Goal: Task Accomplishment & Management: Complete application form

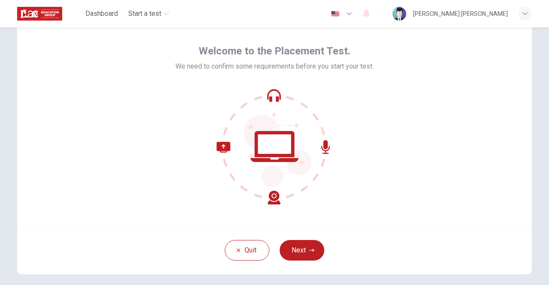
scroll to position [43, 0]
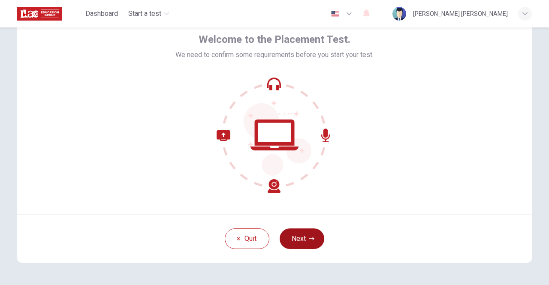
click at [301, 240] on button "Next" at bounding box center [302, 239] width 45 height 21
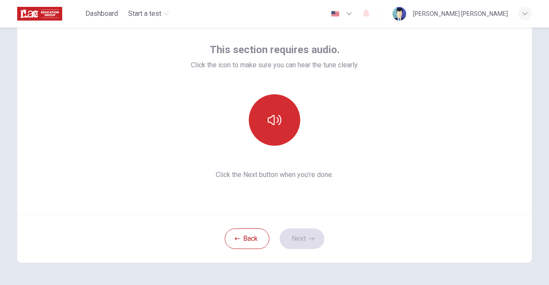
click at [273, 119] on icon "button" at bounding box center [275, 120] width 14 height 14
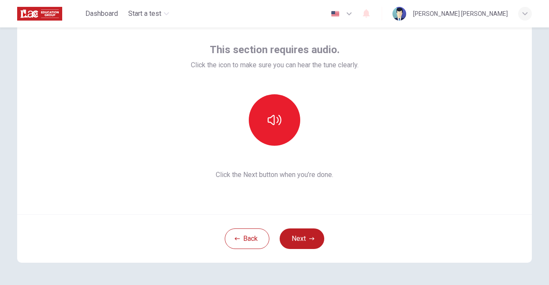
click at [346, 162] on div "This section requires audio. Click the icon to make sure you can hear the tune …" at bounding box center [275, 111] width 168 height 137
click at [299, 248] on button "Next" at bounding box center [302, 239] width 45 height 21
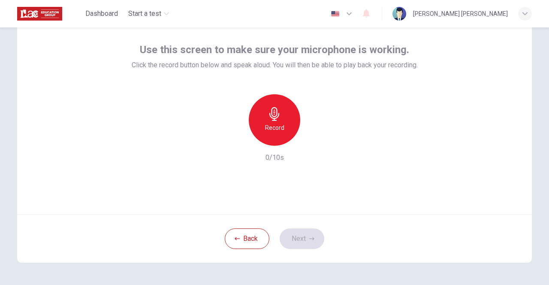
click at [279, 114] on div "Record" at bounding box center [275, 120] width 52 height 52
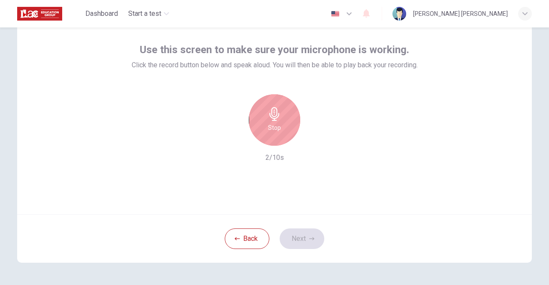
click at [279, 114] on div "Stop" at bounding box center [275, 120] width 52 height 52
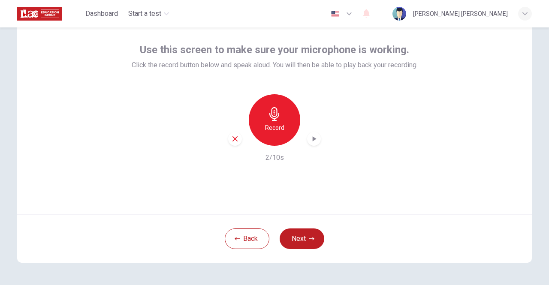
click at [310, 141] on icon "button" at bounding box center [314, 139] width 9 height 9
click at [287, 239] on button "Next" at bounding box center [302, 239] width 45 height 21
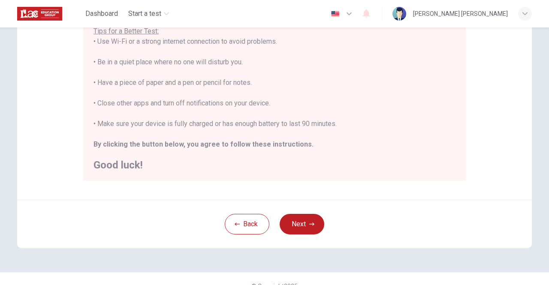
scroll to position [191, 0]
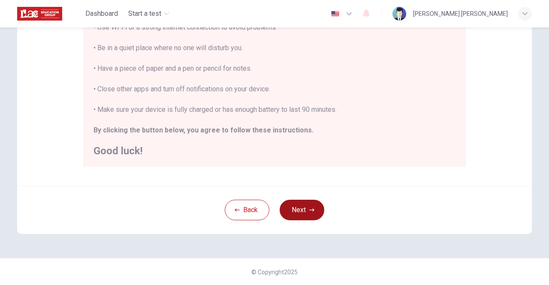
click at [290, 208] on button "Next" at bounding box center [302, 210] width 45 height 21
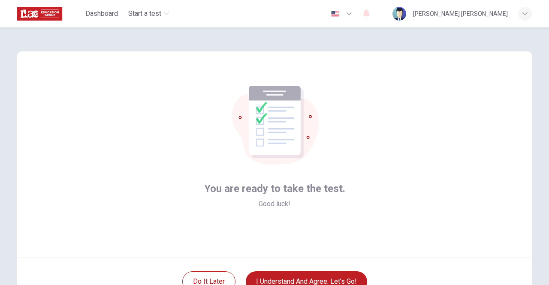
scroll to position [72, 0]
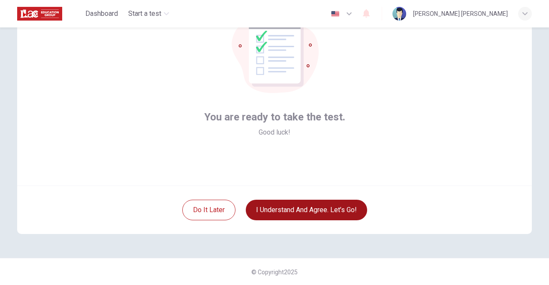
click at [296, 210] on button "I understand and agree. Let’s go!" at bounding box center [306, 210] width 121 height 21
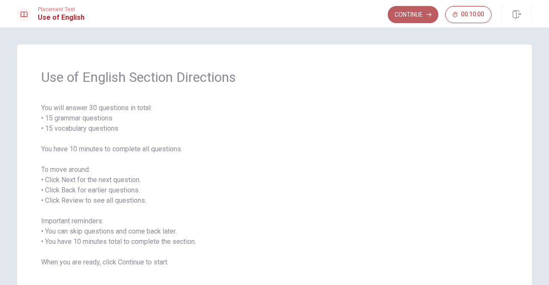
click at [411, 13] on button "Continue" at bounding box center [413, 14] width 51 height 17
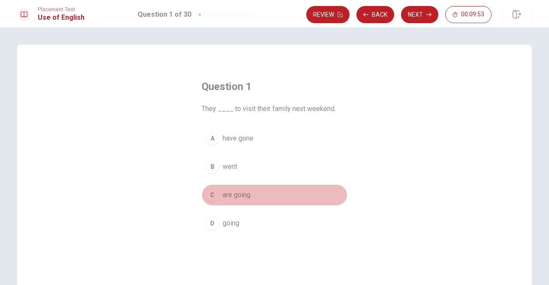
click at [232, 193] on span "are going" at bounding box center [237, 195] width 28 height 10
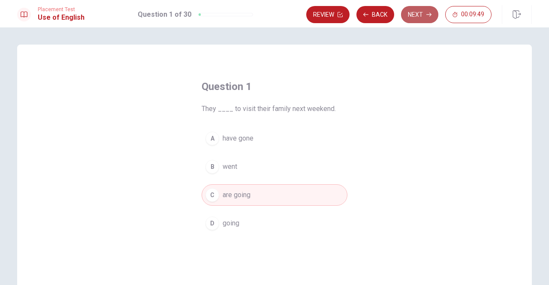
click at [416, 17] on button "Next" at bounding box center [419, 14] width 37 height 17
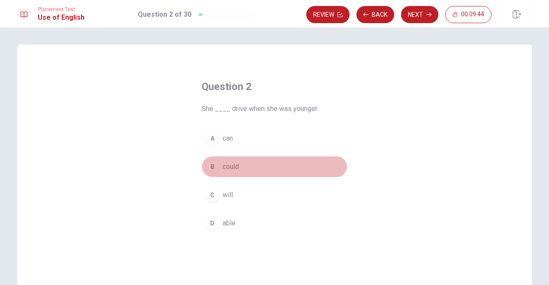
click at [223, 162] on span "could" at bounding box center [231, 167] width 16 height 10
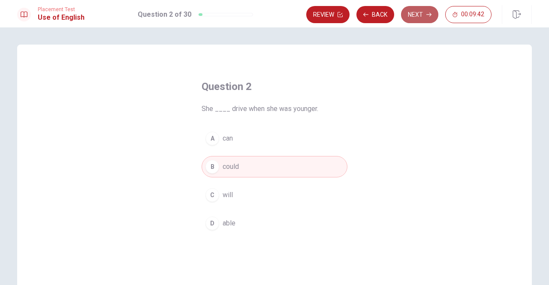
click at [424, 17] on button "Next" at bounding box center [419, 14] width 37 height 17
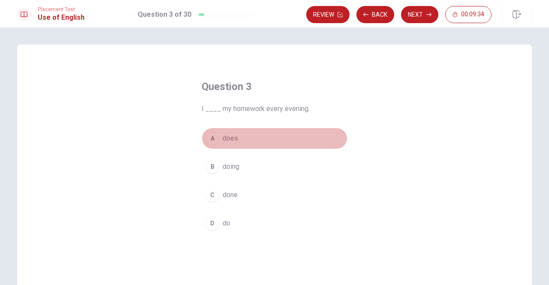
click at [229, 137] on span "does" at bounding box center [230, 139] width 15 height 10
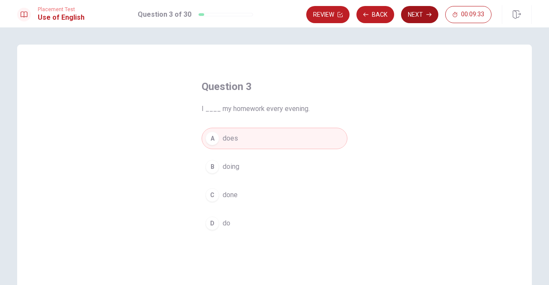
click at [432, 18] on button "Next" at bounding box center [419, 14] width 37 height 17
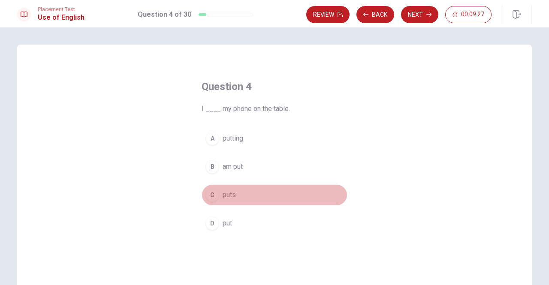
click at [231, 196] on span "puts" at bounding box center [229, 195] width 13 height 10
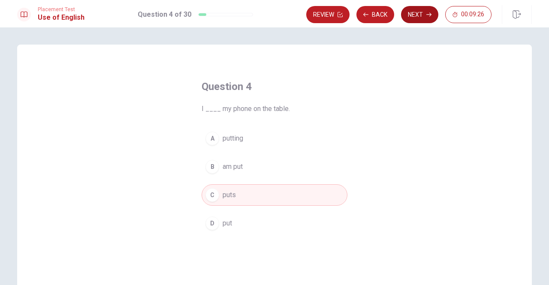
click at [428, 17] on icon "button" at bounding box center [429, 14] width 5 height 5
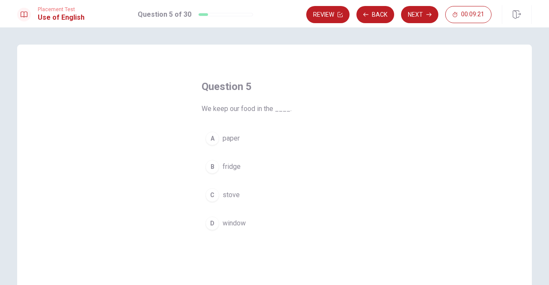
click at [234, 165] on span "fridge" at bounding box center [232, 167] width 18 height 10
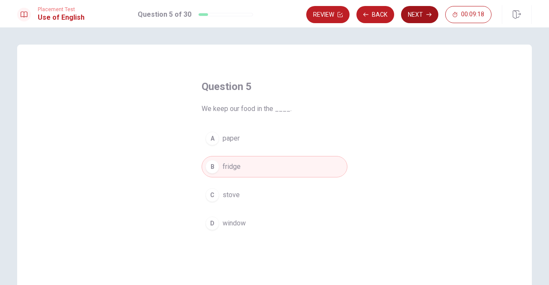
click at [417, 14] on button "Next" at bounding box center [419, 14] width 37 height 17
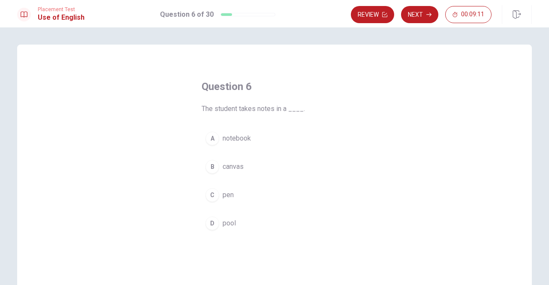
click at [234, 140] on span "notebook" at bounding box center [237, 139] width 28 height 10
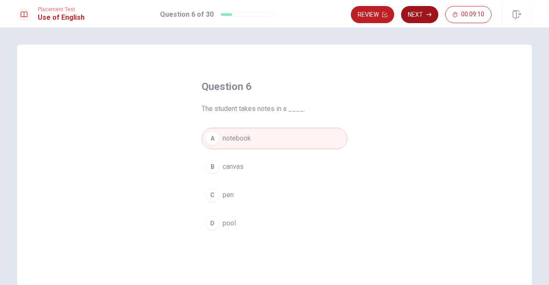
click at [414, 13] on button "Next" at bounding box center [419, 14] width 37 height 17
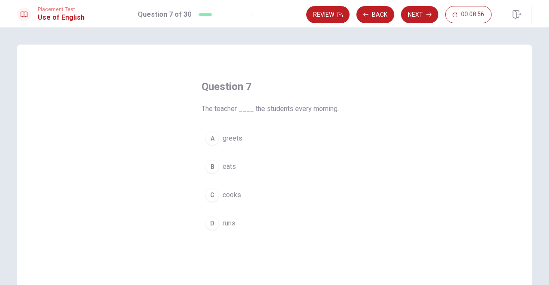
click at [234, 140] on span "greets" at bounding box center [233, 139] width 20 height 10
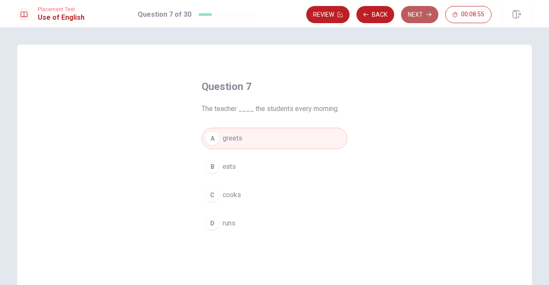
click at [416, 18] on button "Next" at bounding box center [419, 14] width 37 height 17
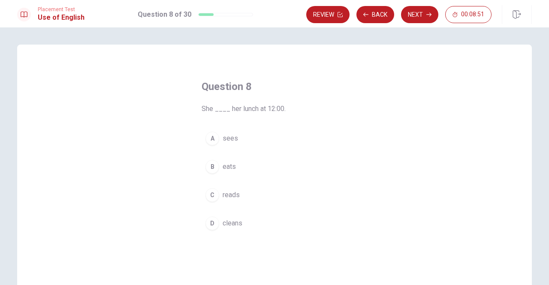
click at [227, 168] on span "eats" at bounding box center [229, 167] width 13 height 10
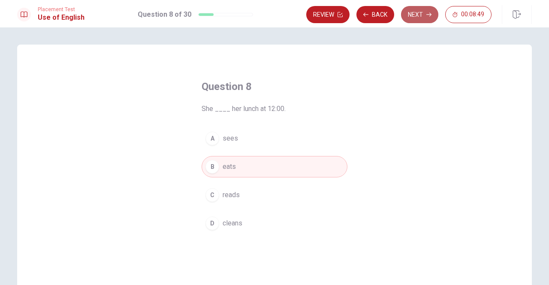
click at [422, 19] on button "Next" at bounding box center [419, 14] width 37 height 17
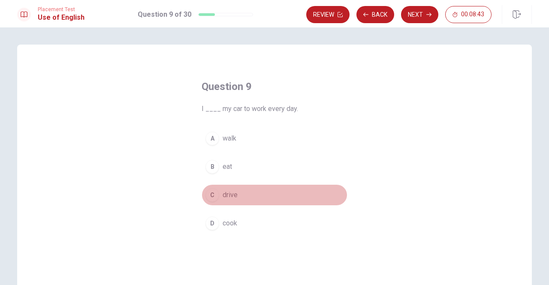
click at [225, 198] on span "drive" at bounding box center [230, 195] width 15 height 10
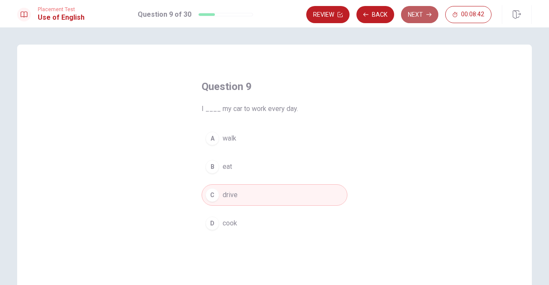
click at [435, 12] on button "Next" at bounding box center [419, 14] width 37 height 17
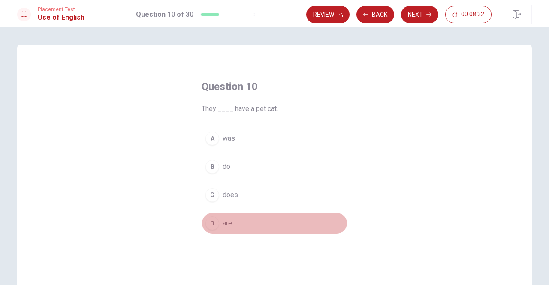
click at [226, 222] on span "are" at bounding box center [227, 224] width 9 height 10
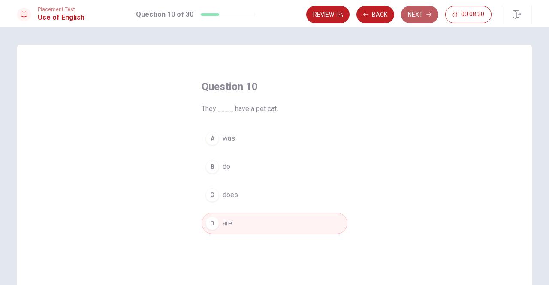
click at [411, 15] on button "Next" at bounding box center [419, 14] width 37 height 17
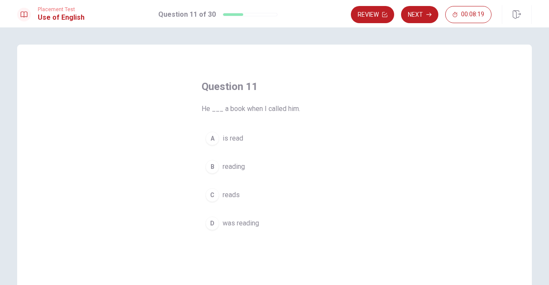
click at [243, 224] on span "was reading" at bounding box center [241, 224] width 36 height 10
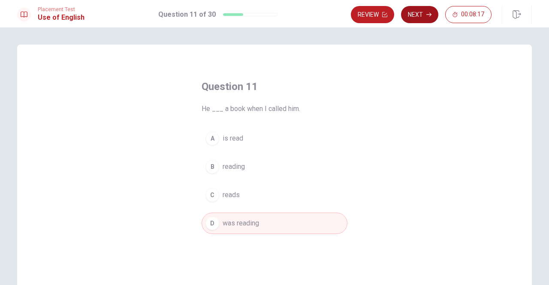
click at [419, 18] on button "Next" at bounding box center [419, 14] width 37 height 17
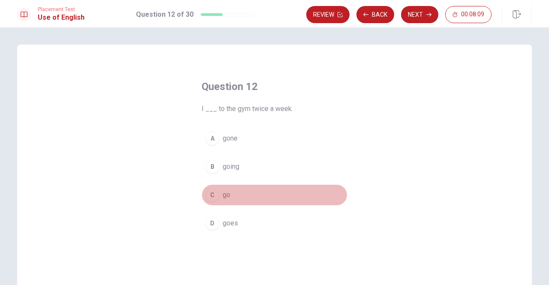
click at [224, 194] on span "go" at bounding box center [227, 195] width 8 height 10
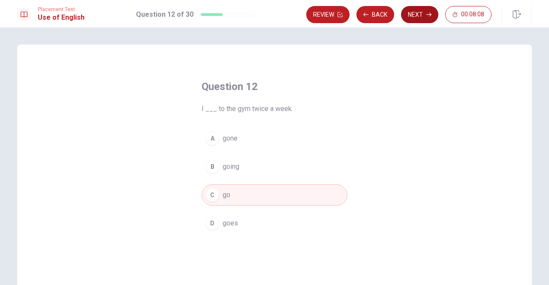
click at [424, 18] on button "Next" at bounding box center [419, 14] width 37 height 17
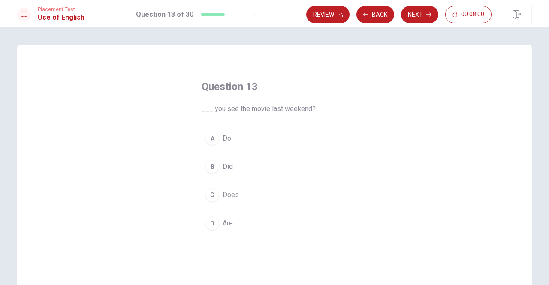
click at [228, 167] on span "Did" at bounding box center [228, 167] width 10 height 10
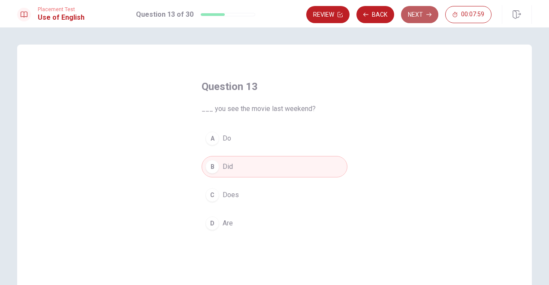
click at [426, 15] on button "Next" at bounding box center [419, 14] width 37 height 17
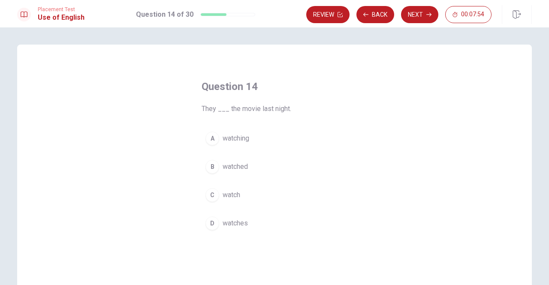
click at [242, 168] on span "watched" at bounding box center [235, 167] width 25 height 10
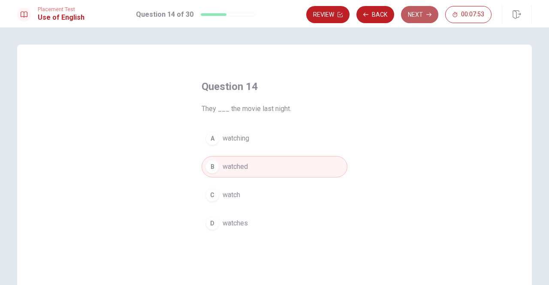
click at [417, 12] on button "Next" at bounding box center [419, 14] width 37 height 17
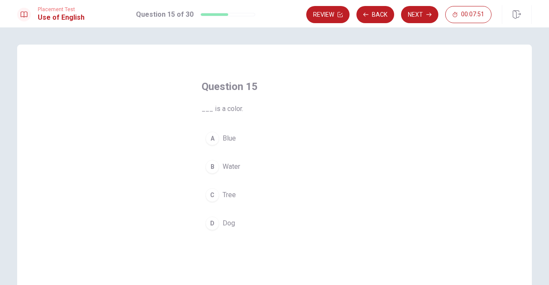
click at [224, 133] on button "A Blue" at bounding box center [275, 138] width 146 height 21
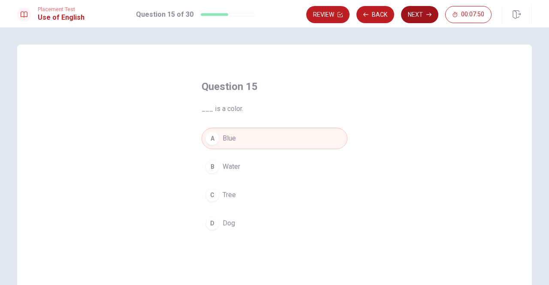
click at [420, 17] on button "Next" at bounding box center [419, 14] width 37 height 17
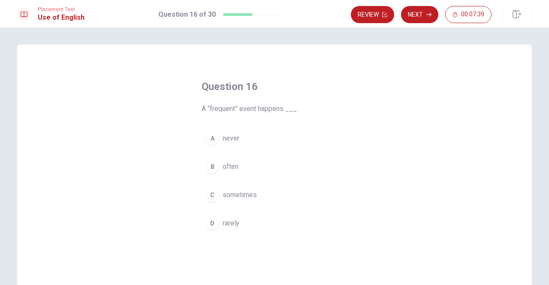
click at [228, 166] on span "often" at bounding box center [231, 167] width 16 height 10
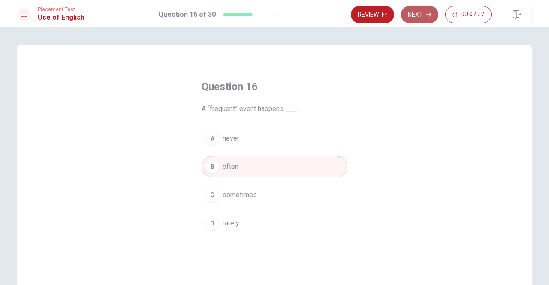
click at [425, 20] on button "Next" at bounding box center [419, 14] width 37 height 17
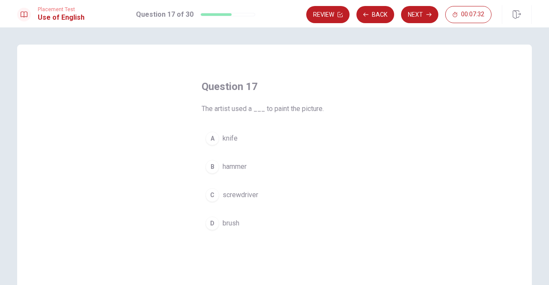
click at [229, 221] on span "brush" at bounding box center [231, 224] width 17 height 10
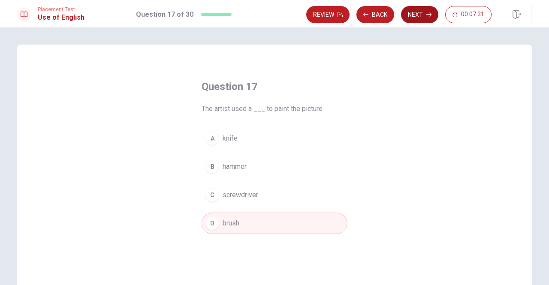
click at [428, 12] on icon "button" at bounding box center [429, 14] width 5 height 5
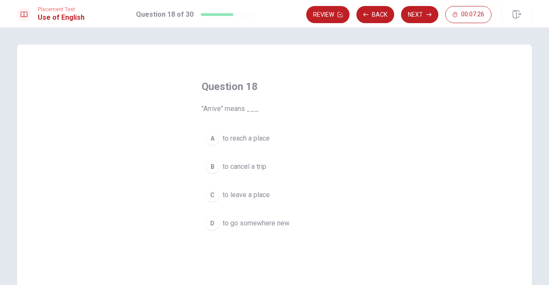
click at [257, 135] on span "to reach a place" at bounding box center [246, 139] width 47 height 10
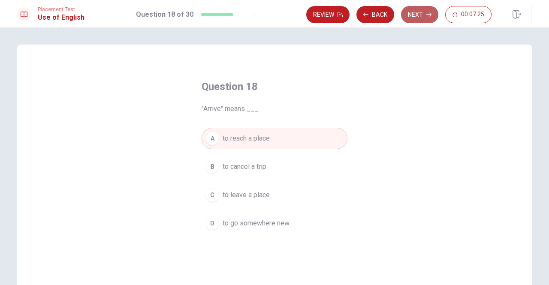
click at [423, 15] on button "Next" at bounding box center [419, 14] width 37 height 17
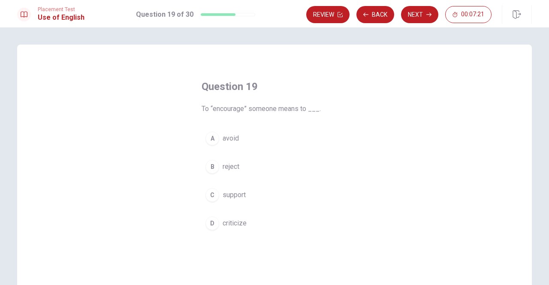
click at [234, 198] on span "support" at bounding box center [234, 195] width 23 height 10
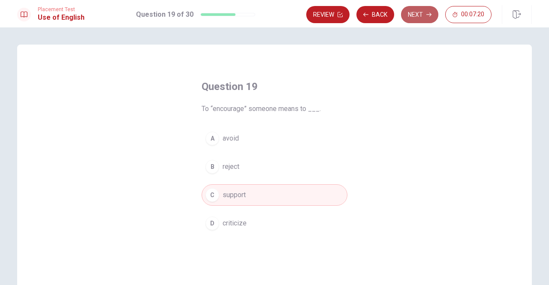
click at [425, 16] on button "Next" at bounding box center [419, 14] width 37 height 17
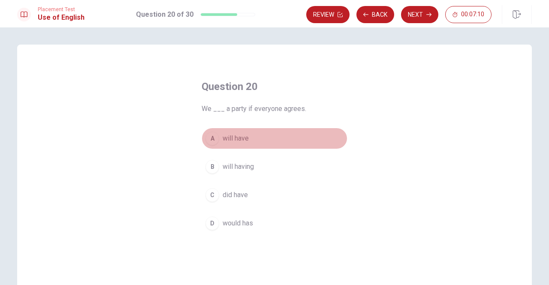
click at [241, 135] on span "will have" at bounding box center [236, 139] width 26 height 10
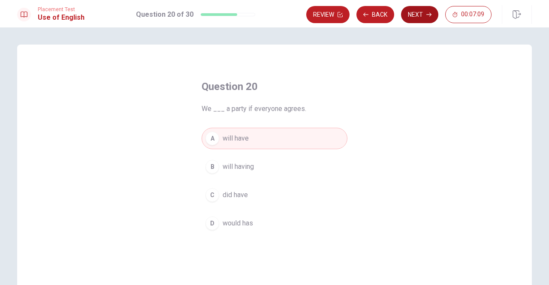
click at [425, 15] on button "Next" at bounding box center [419, 14] width 37 height 17
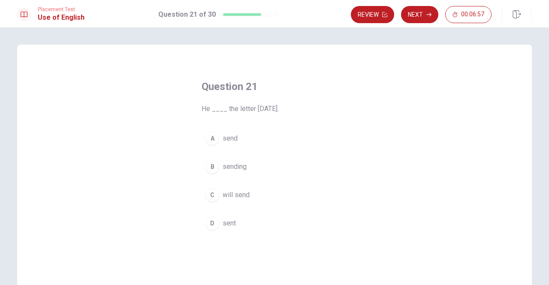
click at [232, 198] on span "will send" at bounding box center [236, 195] width 27 height 10
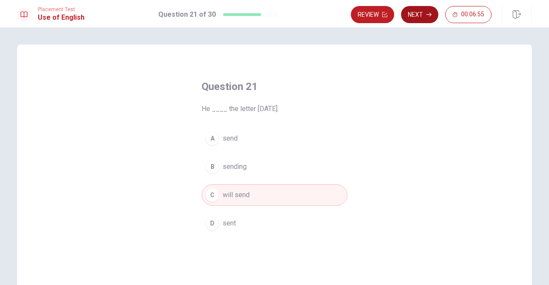
click at [422, 14] on button "Next" at bounding box center [419, 14] width 37 height 17
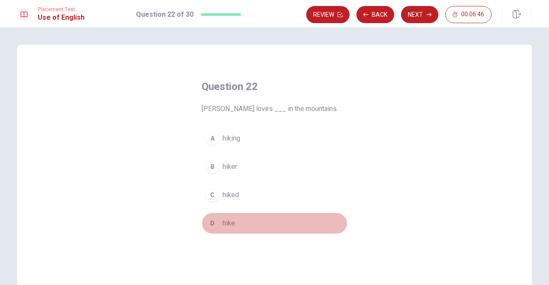
click at [230, 223] on span "hike" at bounding box center [229, 224] width 12 height 10
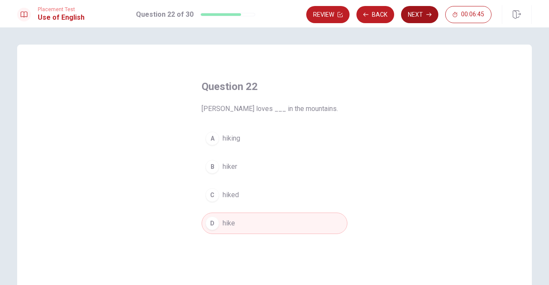
click at [429, 15] on icon "button" at bounding box center [429, 15] width 5 height 4
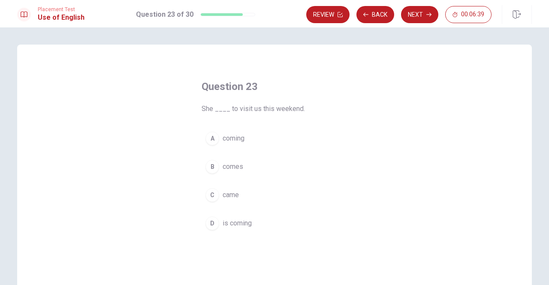
click at [245, 221] on span "is coming" at bounding box center [237, 224] width 29 height 10
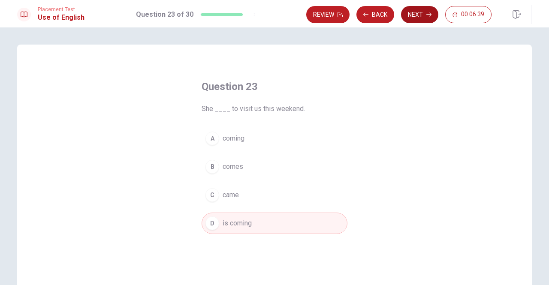
click at [417, 15] on button "Next" at bounding box center [419, 14] width 37 height 17
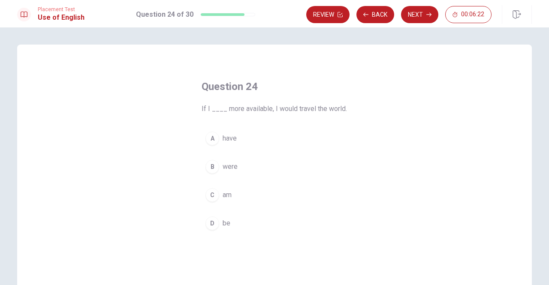
click at [224, 192] on span "am" at bounding box center [227, 195] width 9 height 10
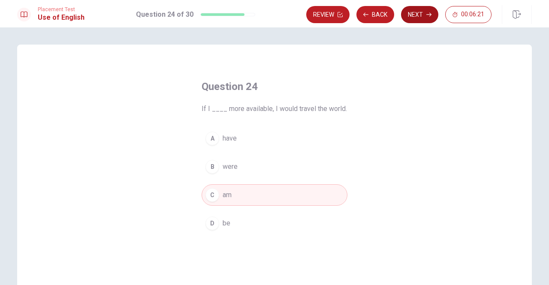
click at [423, 16] on button "Next" at bounding box center [419, 14] width 37 height 17
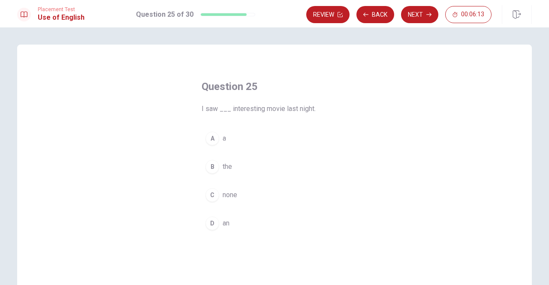
click at [225, 222] on span "an" at bounding box center [226, 224] width 7 height 10
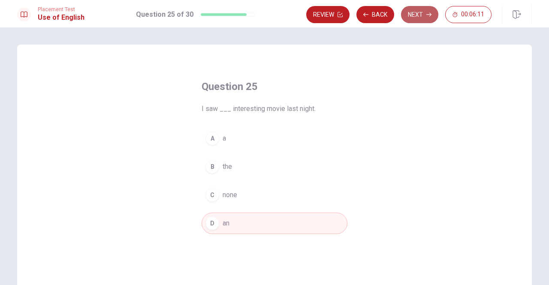
click at [415, 20] on button "Next" at bounding box center [419, 14] width 37 height 17
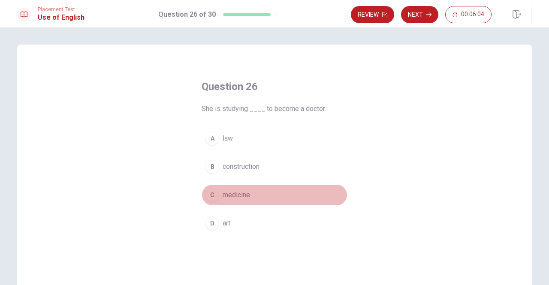
click at [240, 194] on span "medicine" at bounding box center [236, 195] width 27 height 10
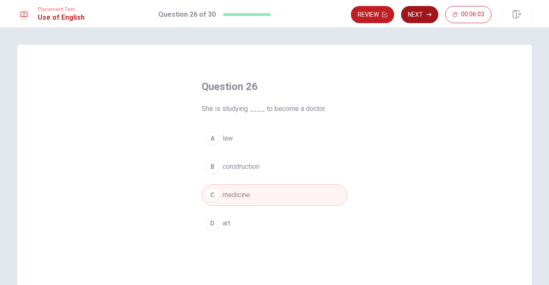
click at [427, 18] on button "Next" at bounding box center [419, 14] width 37 height 17
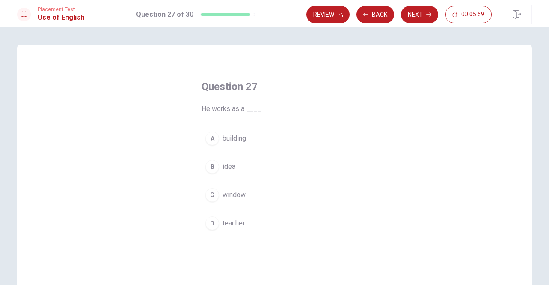
click at [237, 220] on span "teacher" at bounding box center [234, 224] width 22 height 10
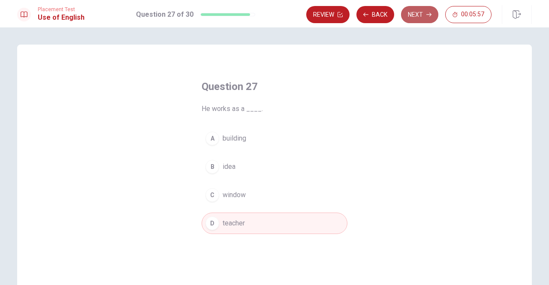
click at [430, 14] on icon "button" at bounding box center [429, 14] width 5 height 5
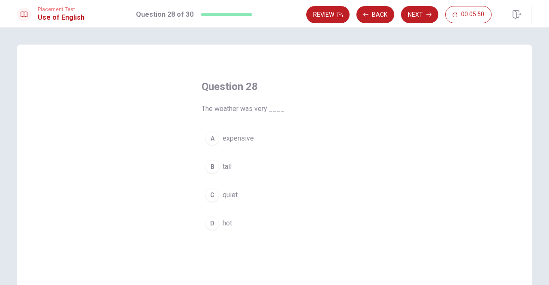
click at [231, 165] on button "B tall" at bounding box center [275, 166] width 146 height 21
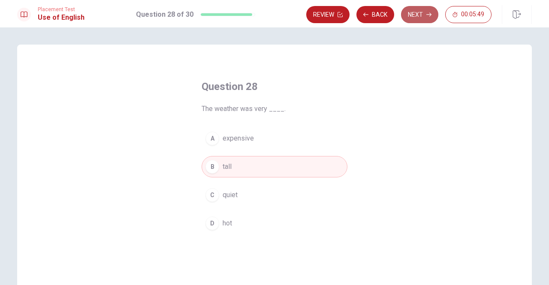
click at [428, 20] on button "Next" at bounding box center [419, 14] width 37 height 17
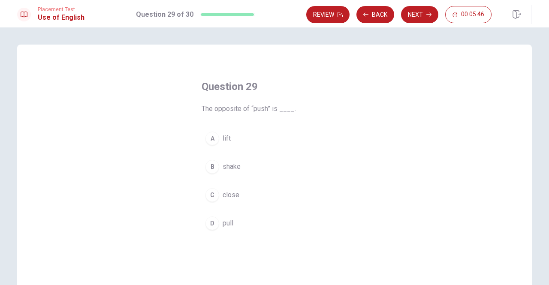
click at [219, 236] on div "Question 29 The opposite of “push” is ____. A lift B shake C close D pull" at bounding box center [275, 157] width 180 height 182
click at [225, 219] on span "pull" at bounding box center [228, 224] width 11 height 10
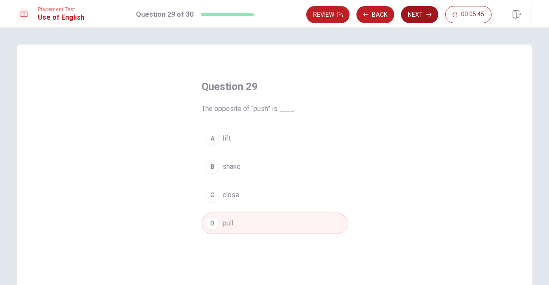
click at [420, 15] on button "Next" at bounding box center [419, 14] width 37 height 17
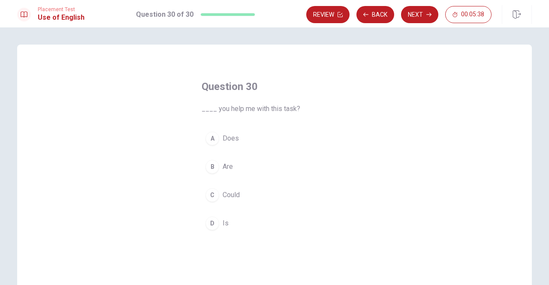
click at [232, 194] on span "Could" at bounding box center [231, 195] width 17 height 10
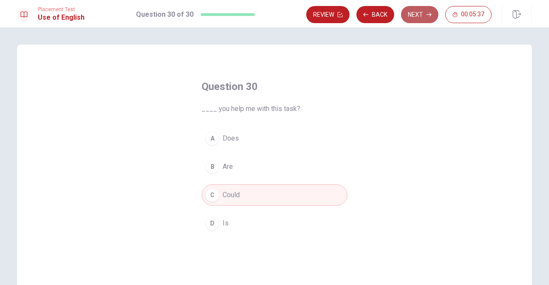
click at [422, 14] on button "Next" at bounding box center [419, 14] width 37 height 17
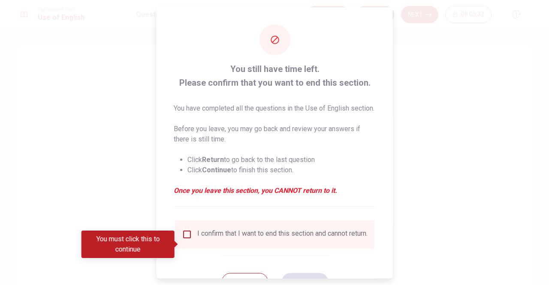
click at [191, 240] on div "I confirm that I want to end this section and cannot return." at bounding box center [275, 234] width 186 height 10
click at [187, 240] on input "You must click this to continue" at bounding box center [187, 234] width 10 height 10
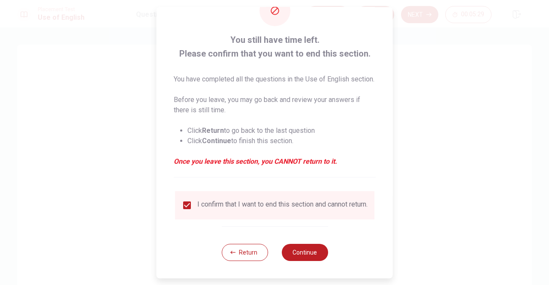
scroll to position [45, 0]
click at [305, 255] on button "Continue" at bounding box center [305, 252] width 46 height 17
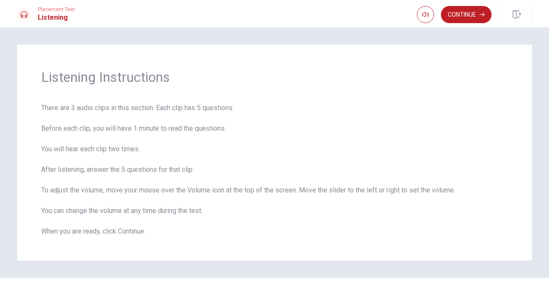
drag, startPoint x: 474, startPoint y: 19, endPoint x: 475, endPoint y: 24, distance: 5.3
click at [474, 19] on button "Continue" at bounding box center [466, 14] width 51 height 17
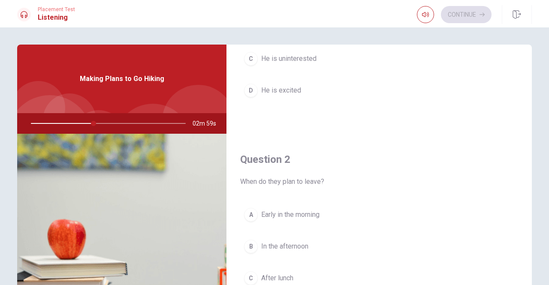
scroll to position [0, 0]
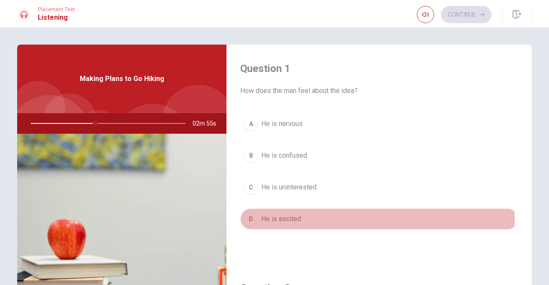
click at [289, 219] on span "He is excited" at bounding box center [281, 219] width 40 height 10
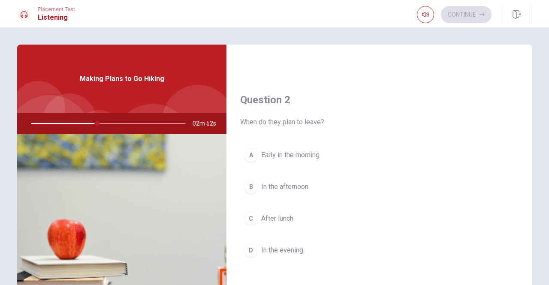
scroll to position [215, 0]
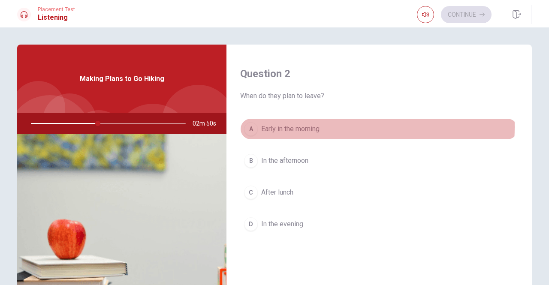
click at [294, 126] on span "Early in the morning" at bounding box center [290, 129] width 58 height 10
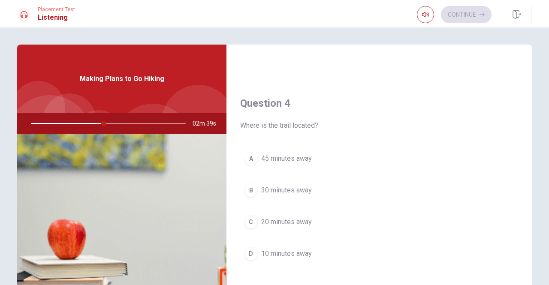
scroll to position [644, 0]
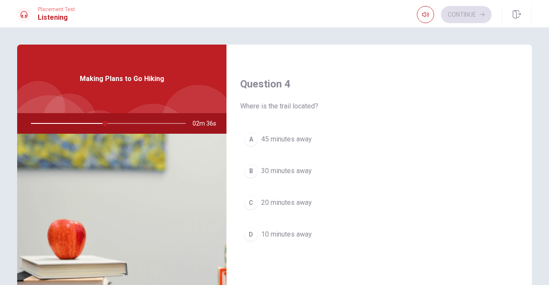
click at [282, 137] on span "45 minutes away" at bounding box center [286, 139] width 51 height 10
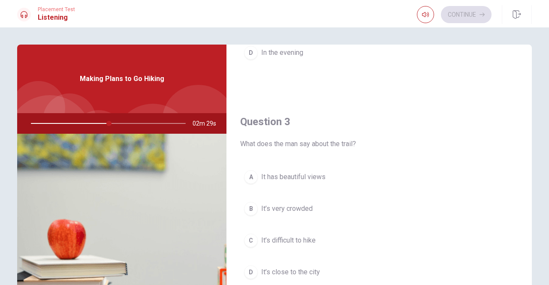
scroll to position [429, 0]
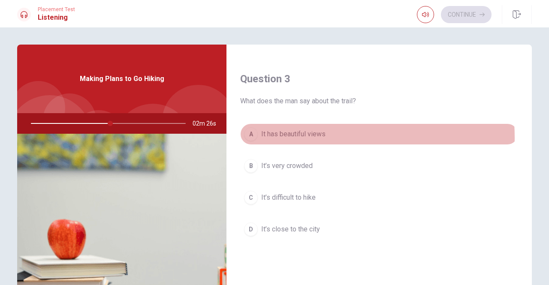
click at [296, 135] on span "It has beautiful views" at bounding box center [293, 134] width 64 height 10
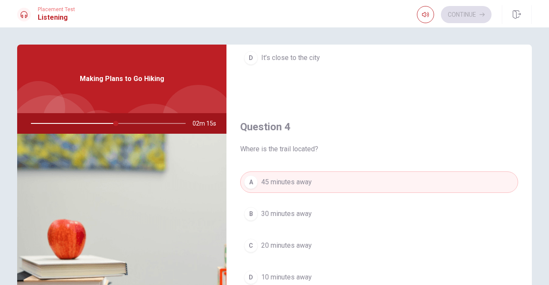
scroll to position [795, 0]
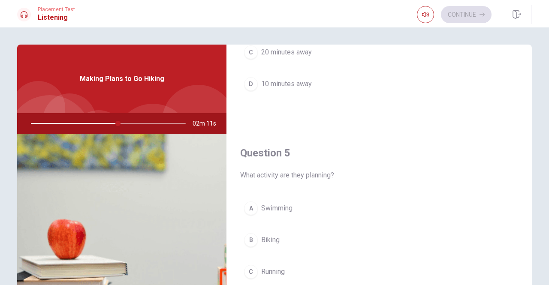
click at [271, 267] on span "Running" at bounding box center [273, 272] width 24 height 10
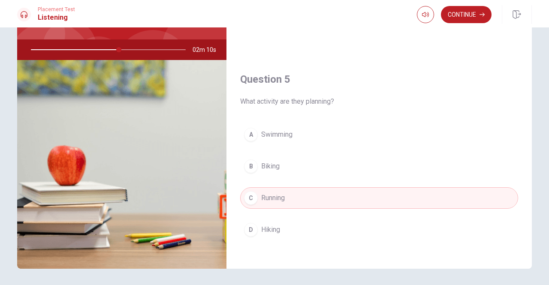
scroll to position [102, 0]
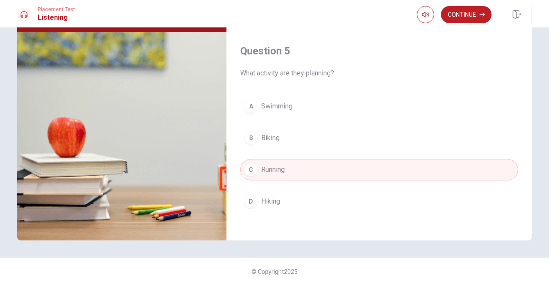
click at [282, 194] on button "D Hiking" at bounding box center [379, 201] width 278 height 21
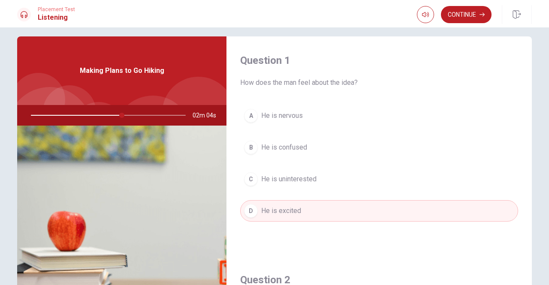
scroll to position [0, 0]
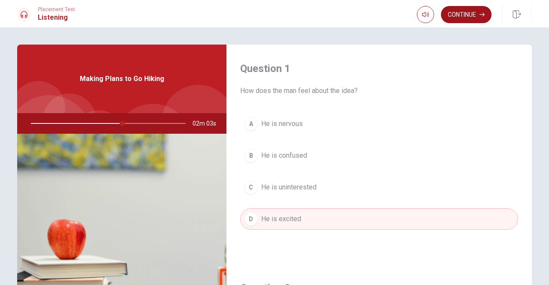
click at [463, 12] on button "Continue" at bounding box center [466, 14] width 51 height 17
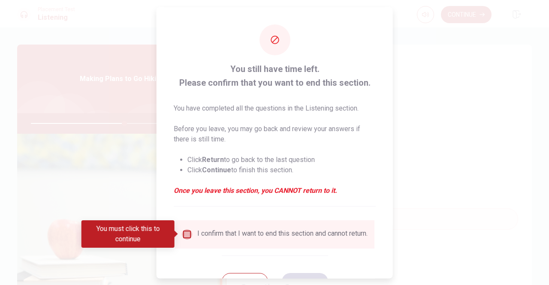
click at [185, 234] on input "You must click this to continue" at bounding box center [187, 234] width 10 height 10
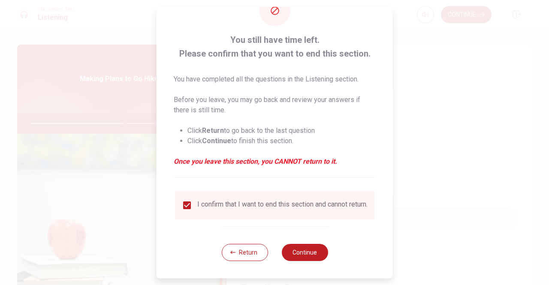
scroll to position [34, 0]
click at [319, 255] on button "Continue" at bounding box center [305, 252] width 46 height 17
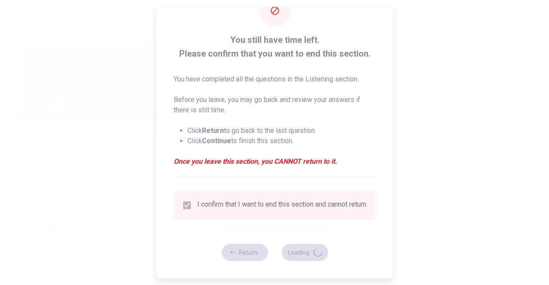
type input "62"
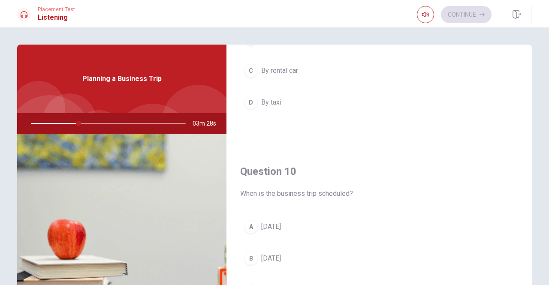
scroll to position [795, 0]
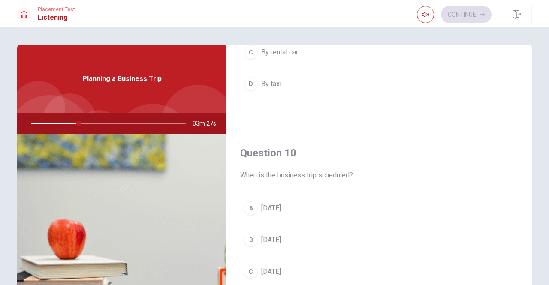
click at [281, 208] on span "[DATE]" at bounding box center [271, 208] width 20 height 10
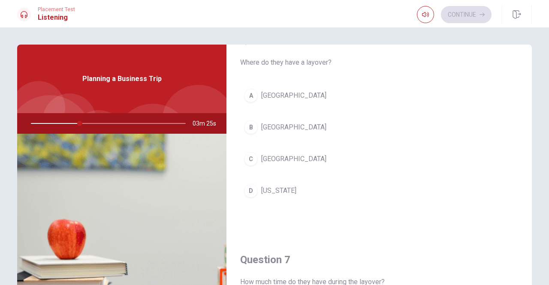
scroll to position [0, 0]
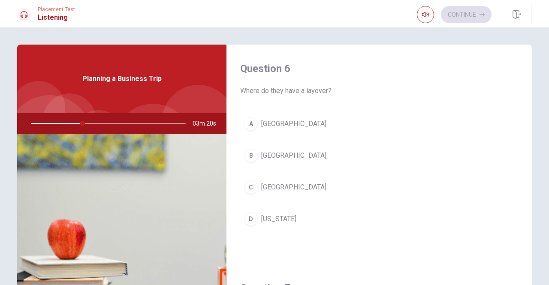
click at [273, 153] on span "[GEOGRAPHIC_DATA]" at bounding box center [293, 156] width 65 height 10
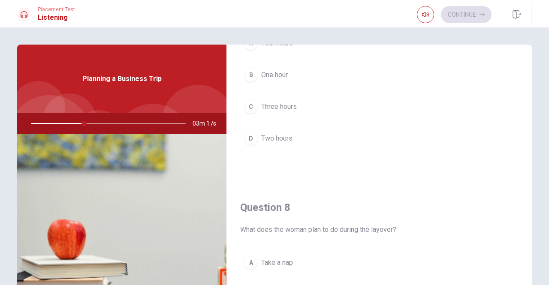
scroll to position [215, 0]
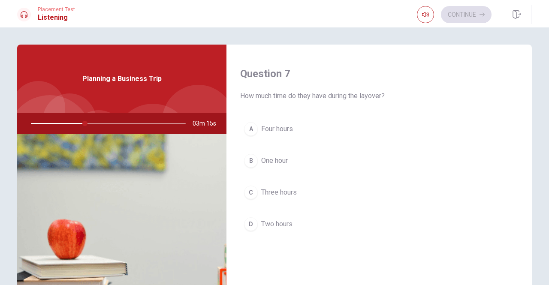
click at [273, 222] on span "Two hours" at bounding box center [276, 224] width 31 height 10
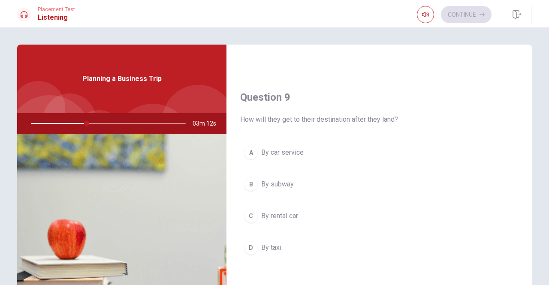
scroll to position [644, 0]
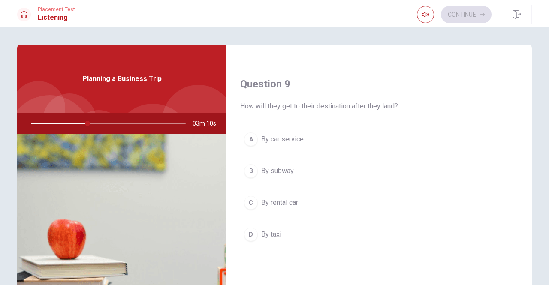
click at [291, 136] on span "By car service" at bounding box center [282, 139] width 43 height 10
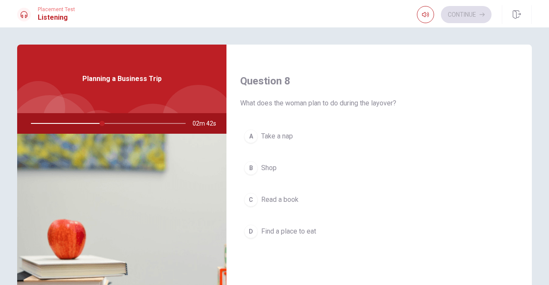
scroll to position [429, 0]
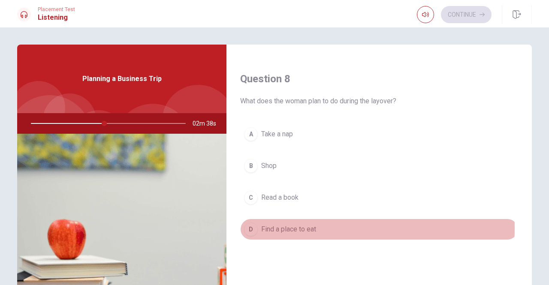
click at [285, 225] on span "Find a place to eat" at bounding box center [288, 230] width 55 height 10
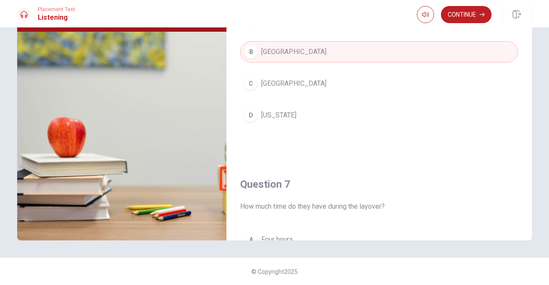
scroll to position [0, 0]
click at [466, 19] on button "Continue" at bounding box center [466, 14] width 51 height 17
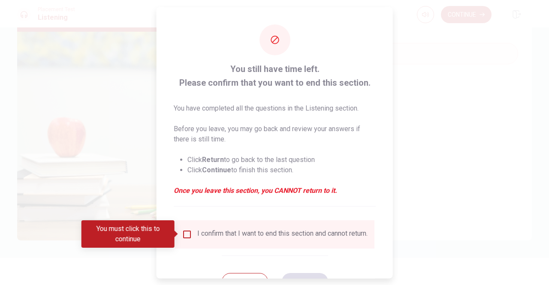
click at [179, 237] on span at bounding box center [177, 234] width 5 height 7
click at [188, 233] on input "You must click this to continue" at bounding box center [187, 234] width 10 height 10
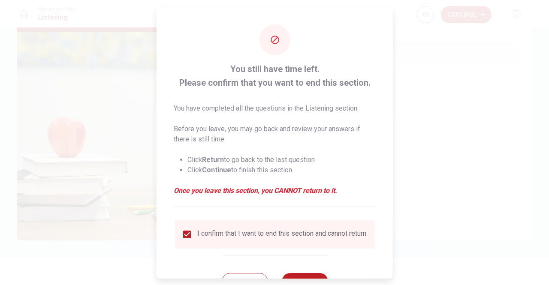
scroll to position [34, 0]
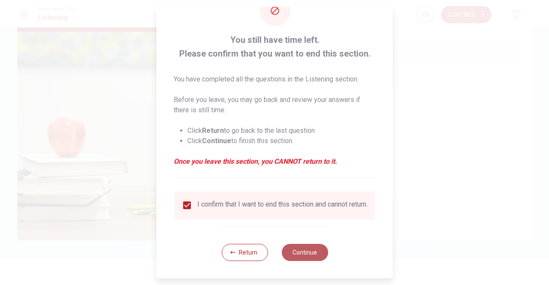
click at [293, 247] on button "Continue" at bounding box center [305, 252] width 46 height 17
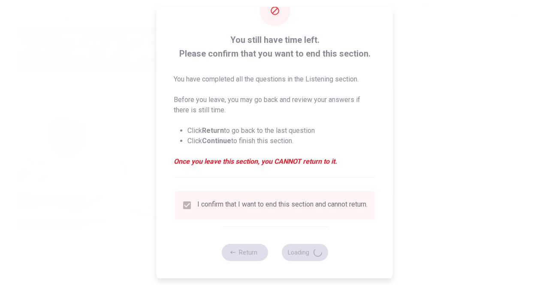
type input "52"
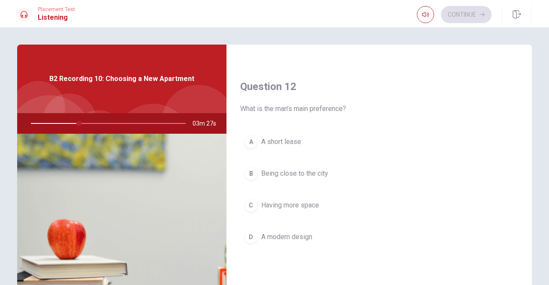
scroll to position [215, 0]
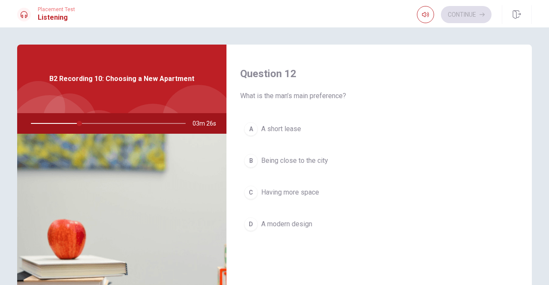
click at [298, 191] on span "Having more space" at bounding box center [290, 193] width 58 height 10
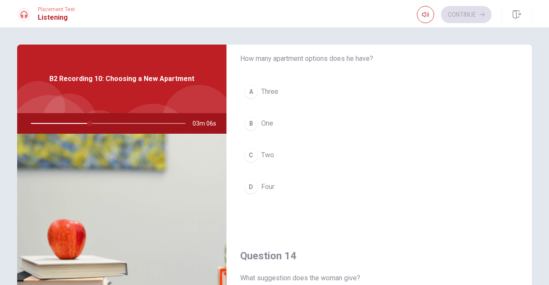
scroll to position [472, 0]
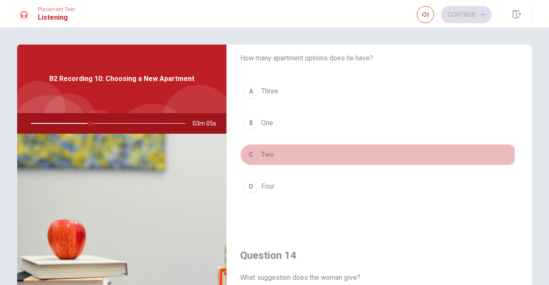
click at [256, 152] on button "C Two" at bounding box center [379, 154] width 278 height 21
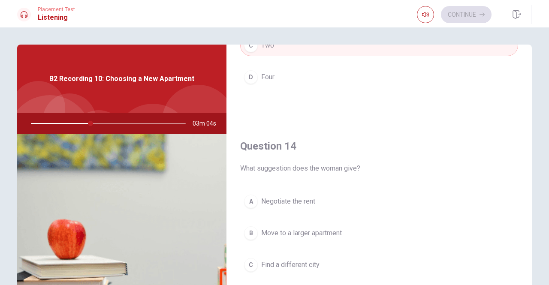
scroll to position [601, 0]
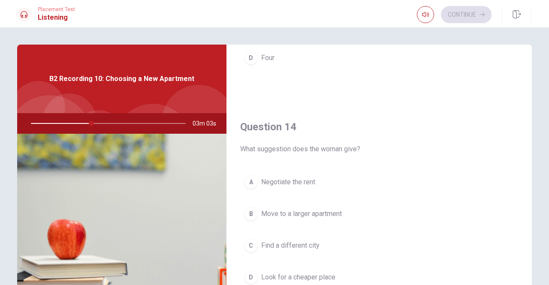
click at [302, 180] on span "Negotiate the rent" at bounding box center [288, 182] width 54 height 10
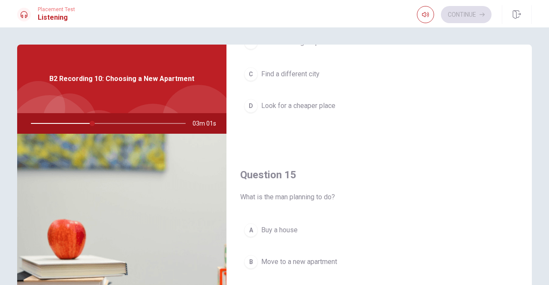
scroll to position [795, 0]
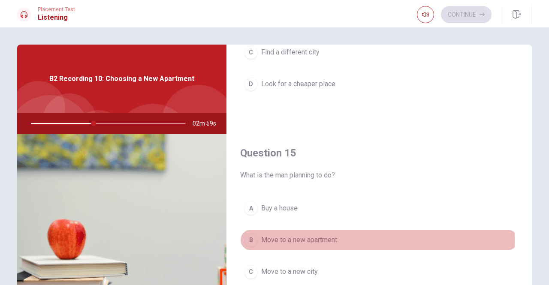
click at [289, 236] on span "Move to a new apartment" at bounding box center [299, 240] width 76 height 10
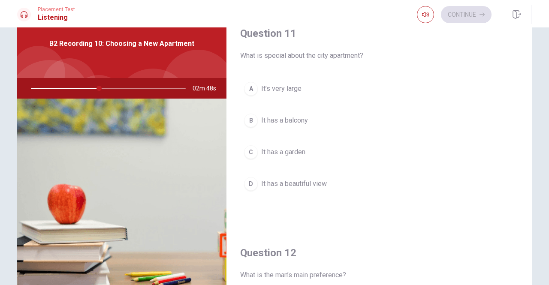
scroll to position [0, 0]
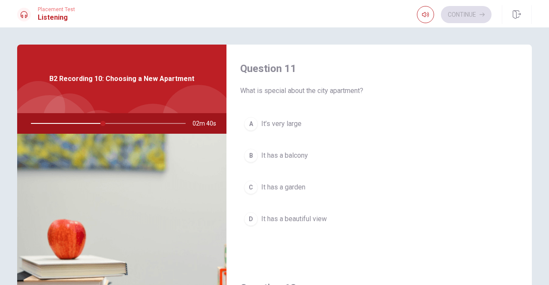
click at [294, 157] on span "It has a balcony" at bounding box center [284, 156] width 47 height 10
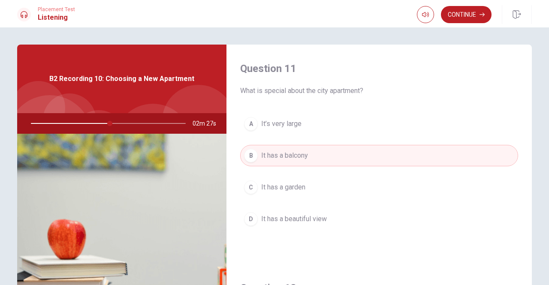
click at [291, 220] on span "It has a beautiful view" at bounding box center [294, 219] width 66 height 10
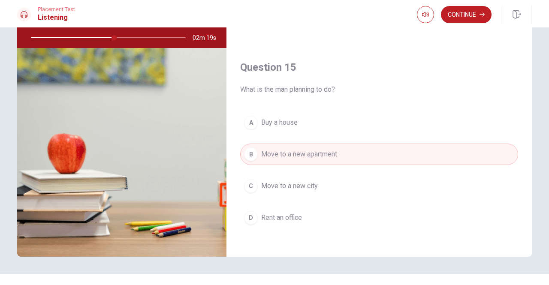
scroll to position [102, 0]
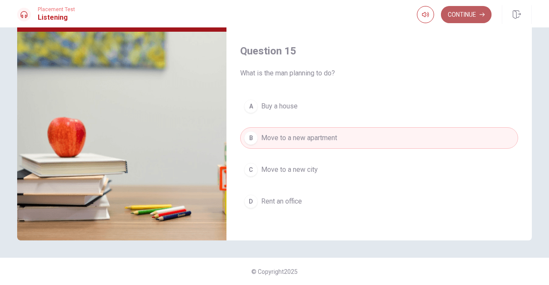
click at [450, 11] on button "Continue" at bounding box center [466, 14] width 51 height 17
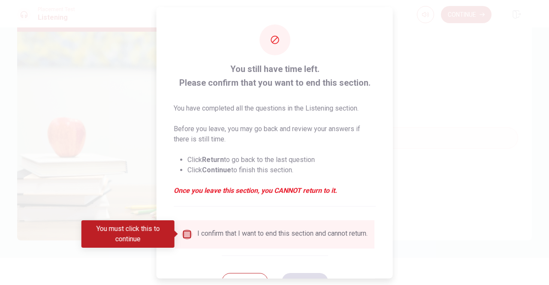
click at [187, 234] on input "You must click this to continue" at bounding box center [187, 234] width 10 height 10
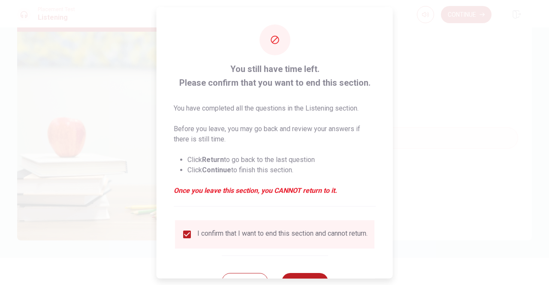
scroll to position [34, 0]
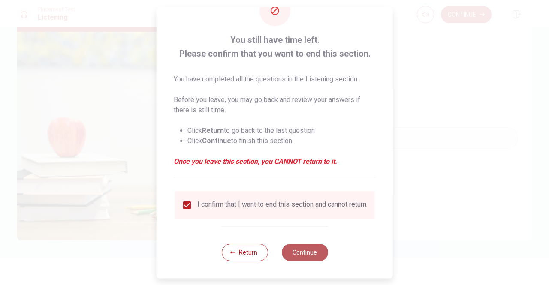
click at [294, 251] on button "Continue" at bounding box center [305, 252] width 46 height 17
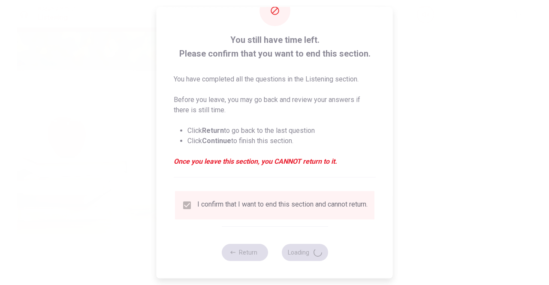
type input "62"
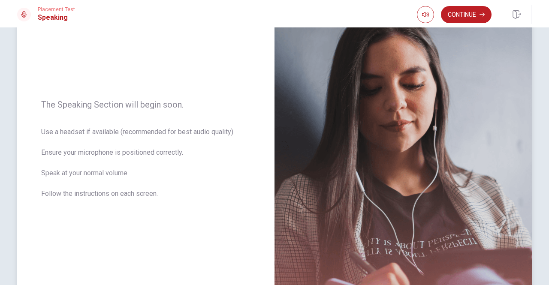
scroll to position [0, 0]
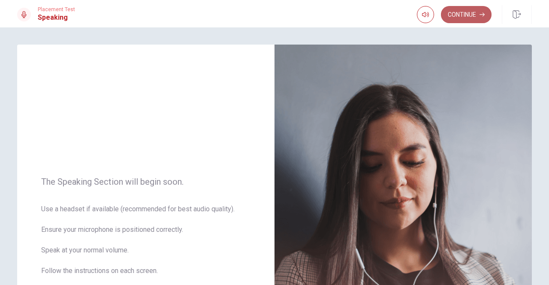
click at [459, 12] on button "Continue" at bounding box center [466, 14] width 51 height 17
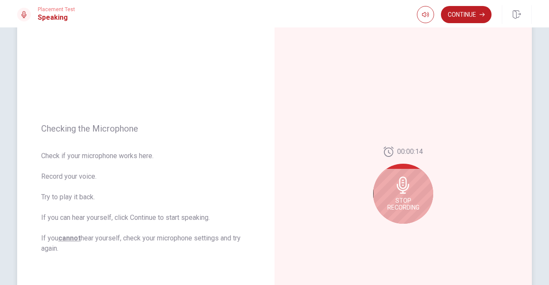
scroll to position [86, 0]
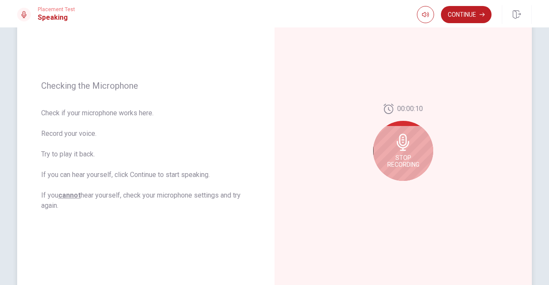
click at [395, 150] on icon at bounding box center [403, 142] width 17 height 17
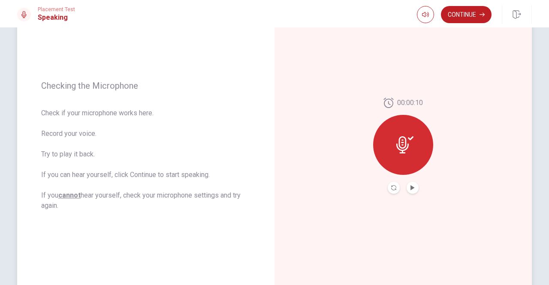
click at [416, 191] on button "Play Audio" at bounding box center [413, 188] width 12 height 12
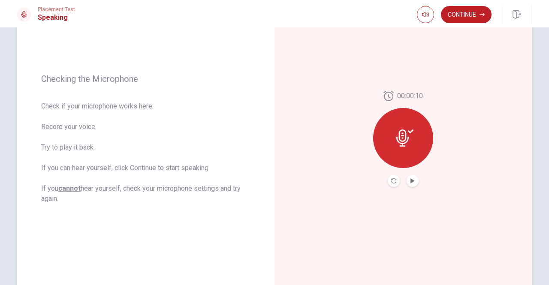
scroll to position [92, 0]
click at [473, 17] on button "Continue" at bounding box center [466, 14] width 51 height 17
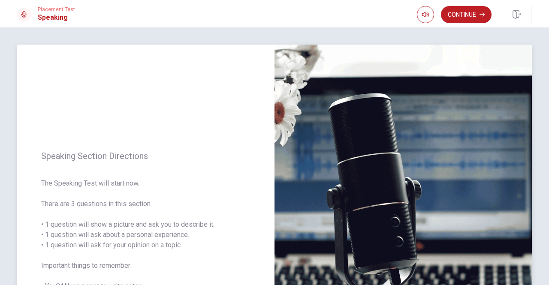
scroll to position [86, 0]
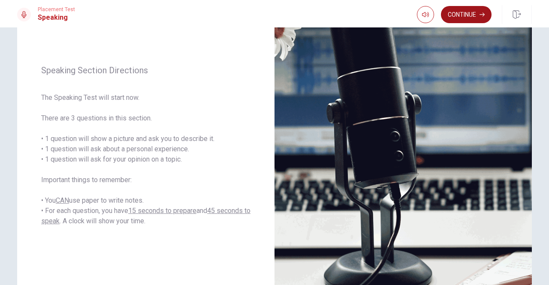
click at [481, 13] on icon "button" at bounding box center [482, 14] width 5 height 5
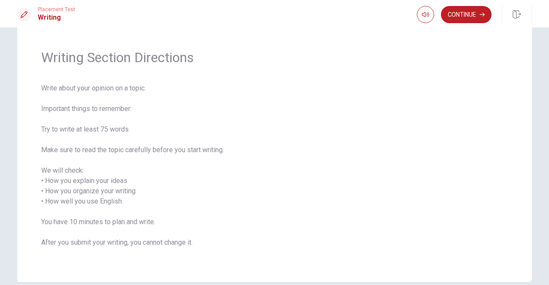
scroll to position [0, 0]
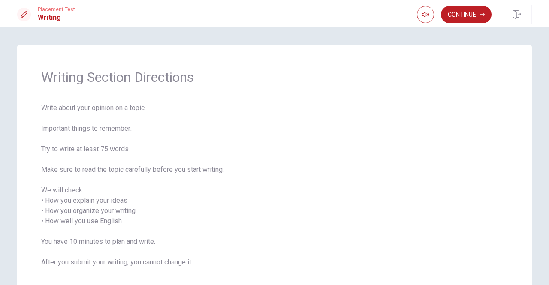
click at [453, 3] on div "Placement Test Writing Continue" at bounding box center [274, 13] width 549 height 27
click at [452, 9] on button "Continue" at bounding box center [466, 14] width 51 height 17
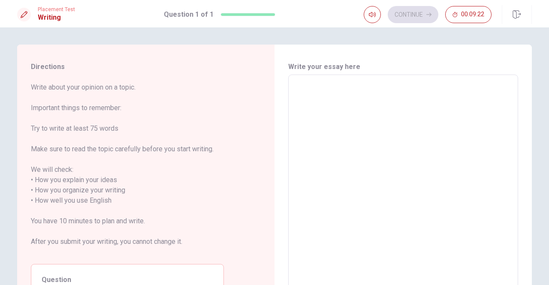
click at [349, 86] on textarea at bounding box center [403, 196] width 218 height 228
type textarea "I"
type textarea "x"
type textarea "I"
type textarea "x"
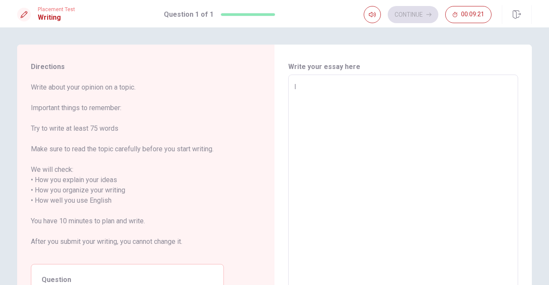
type textarea "I g"
type textarea "x"
type textarea "I go"
type textarea "x"
type textarea "I goi"
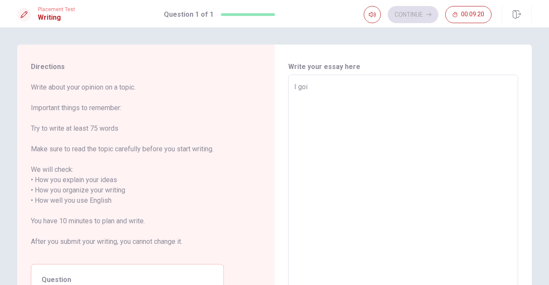
type textarea "x"
type textarea "I goin"
type textarea "x"
type textarea "I going"
type textarea "x"
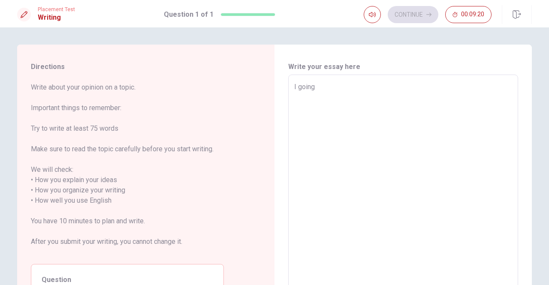
type textarea "I goin"
type textarea "x"
type textarea "I goi"
type textarea "x"
type textarea "I go"
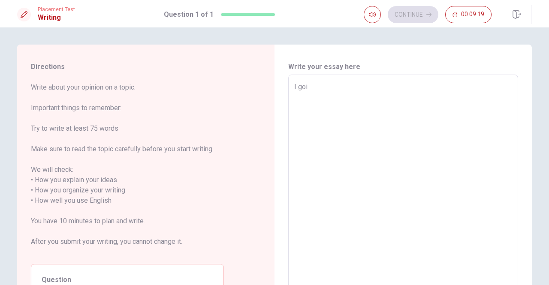
type textarea "x"
type textarea "I g"
type textarea "x"
type textarea "I"
type textarea "x"
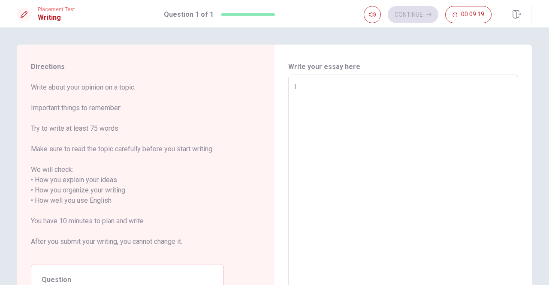
type textarea "I"
type textarea "x"
type textarea "R"
type textarea "x"
type textarea "Rh"
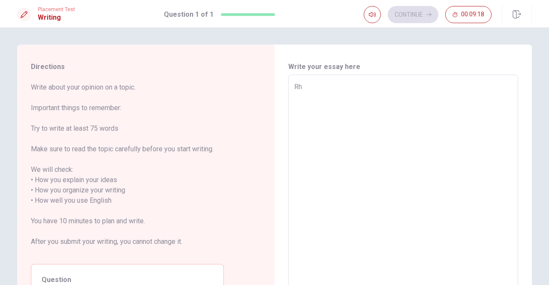
type textarea "x"
type textarea "Rhe"
type textarea "x"
type textarea "[PERSON_NAME]"
type textarea "x"
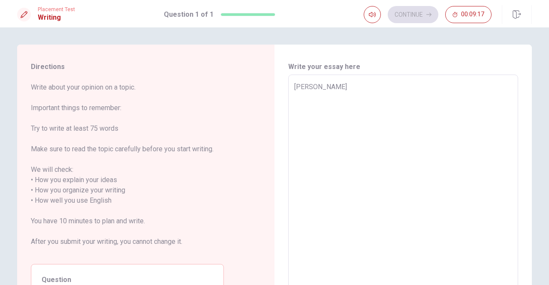
type textarea "Rhe"
type textarea "x"
type textarea "Rh"
type textarea "x"
type textarea "R"
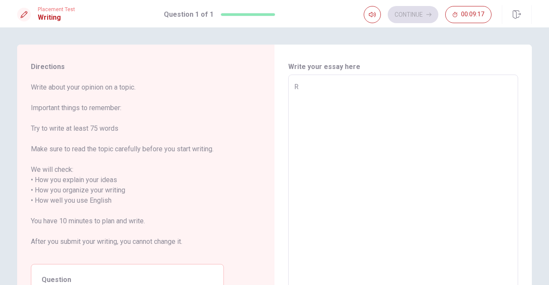
type textarea "x"
type textarea "W"
type textarea "x"
type textarea "Wh"
type textarea "x"
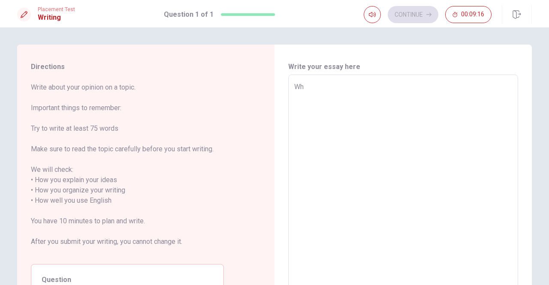
type textarea "Whe"
type textarea "x"
type textarea "When"
type textarea "x"
type textarea "When"
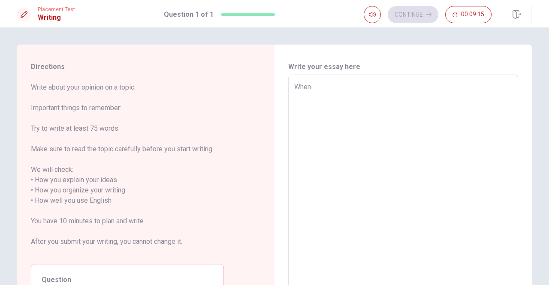
type textarea "x"
type textarea "When i"
type textarea "x"
type textarea "When i"
type textarea "x"
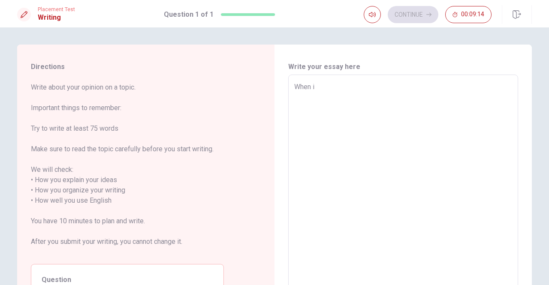
type textarea "When i"
type textarea "x"
type textarea "When"
type textarea "x"
type textarea "When I"
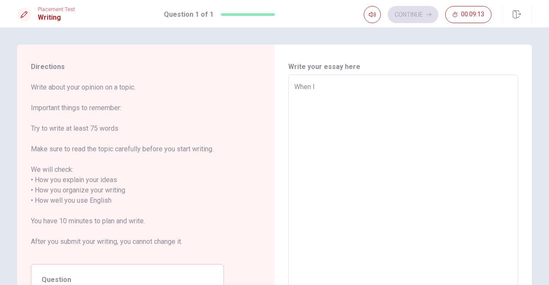
type textarea "x"
type textarea "When I"
type textarea "x"
type textarea "When I w"
type textarea "x"
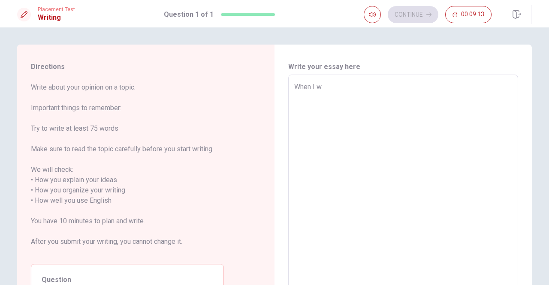
type textarea "When I wa"
type textarea "x"
type textarea "When I was"
type textarea "x"
type textarea "When I was"
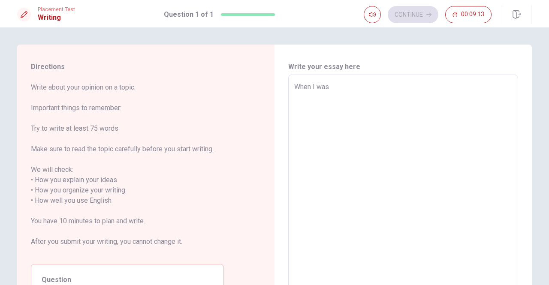
type textarea "x"
type textarea "When I was w"
type textarea "x"
type textarea "When I was wo"
type textarea "x"
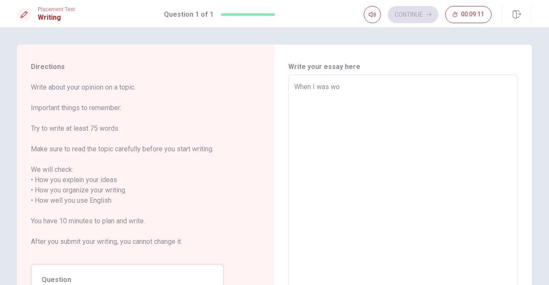
type textarea "When I was wor"
type textarea "x"
type textarea "When I was wo"
type textarea "x"
type textarea "When I was w"
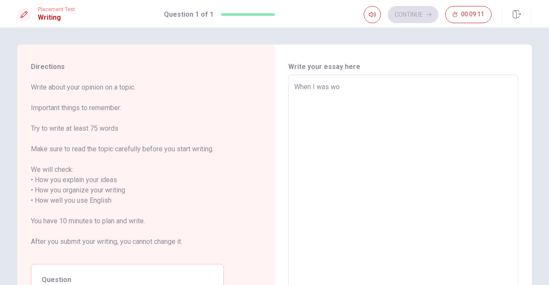
type textarea "x"
type textarea "When I was"
type textarea "x"
type textarea "When I w"
type textarea "x"
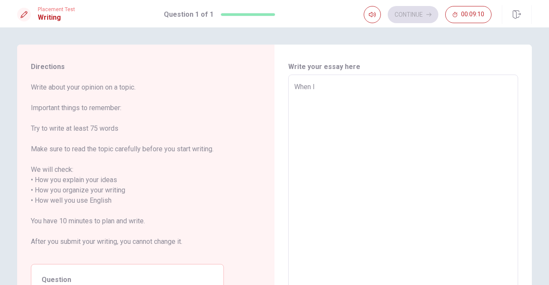
type textarea "When I"
type textarea "x"
type textarea "When"
type textarea "x"
type textarea "W"
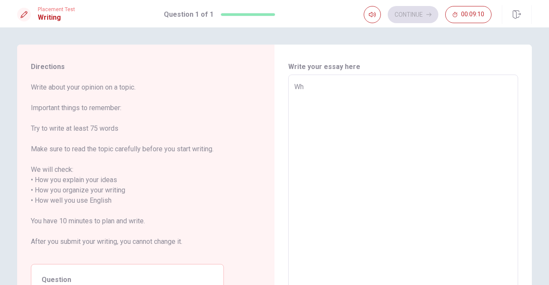
type textarea "x"
type textarea "I"
type textarea "x"
type textarea "In"
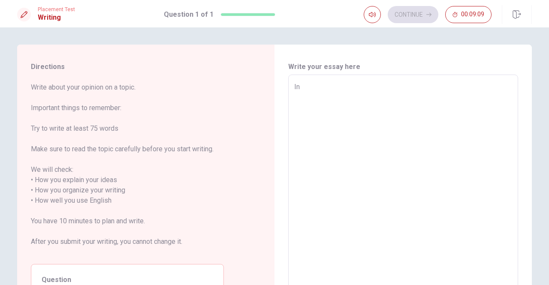
type textarea "x"
type textarea "In"
type textarea "x"
type textarea "In 2"
type textarea "x"
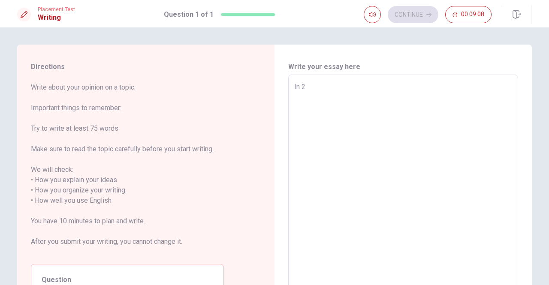
type textarea "In 20"
type textarea "x"
type textarea "In 202"
type textarea "x"
type textarea "In [DATE]"
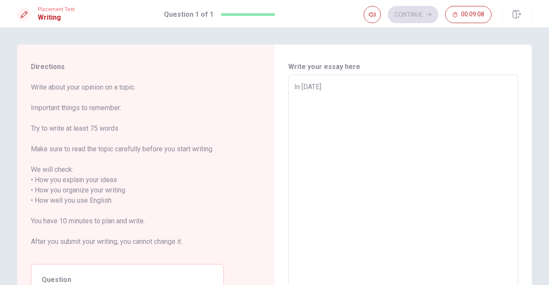
type textarea "x"
type textarea "In 202"
type textarea "x"
type textarea "In 20"
type textarea "x"
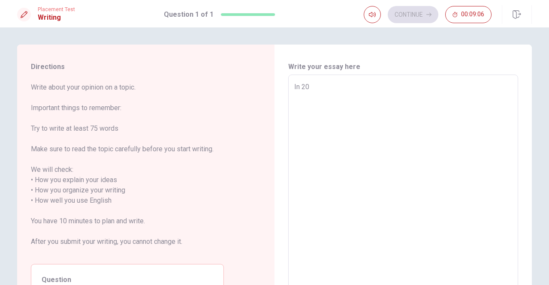
type textarea "In 202"
type textarea "x"
type textarea "In [DATE]"
type textarea "x"
type textarea "In [DATE]"
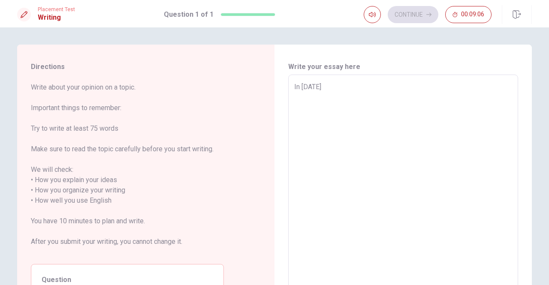
type textarea "x"
type textarea "In [DATE] d"
type textarea "x"
type textarea "In [DATE] du"
type textarea "x"
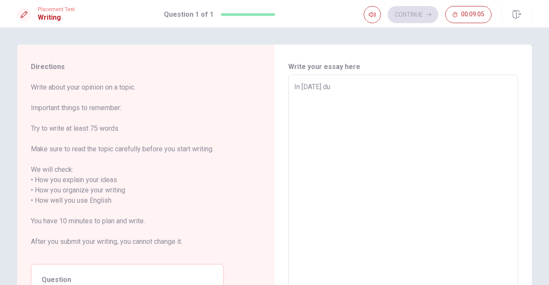
type textarea "In [DATE] dur"
type textarea "x"
type textarea "In [DATE] duri"
type textarea "x"
type textarea "In [DATE] durin"
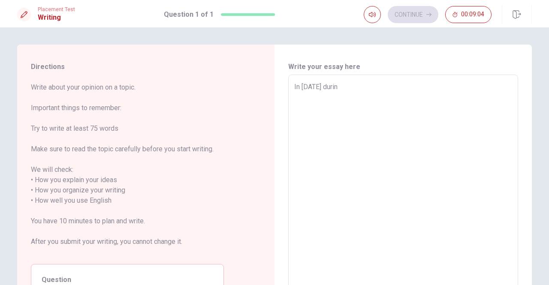
type textarea "x"
type textarea "In [DATE] during"
type textarea "x"
type textarea "In [DATE] during"
type textarea "x"
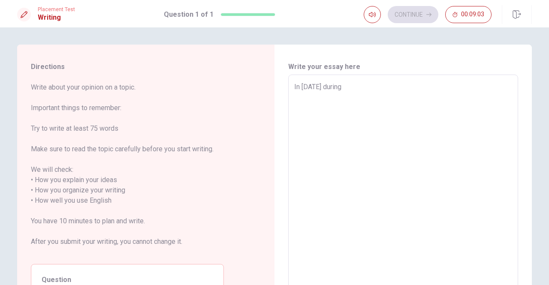
type textarea "In [DATE] during t"
type textarea "x"
type textarea "In [DATE] during th"
type textarea "x"
type textarea "In [DATE] during the"
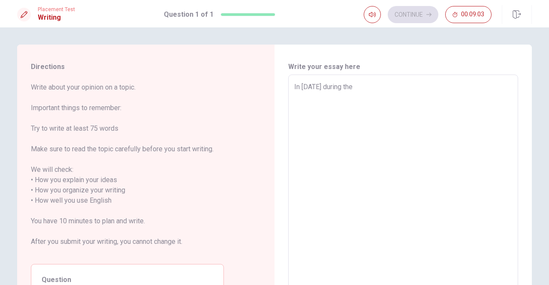
type textarea "x"
type textarea "In [DATE] during the"
type textarea "x"
type textarea "In [DATE] during the p"
type textarea "x"
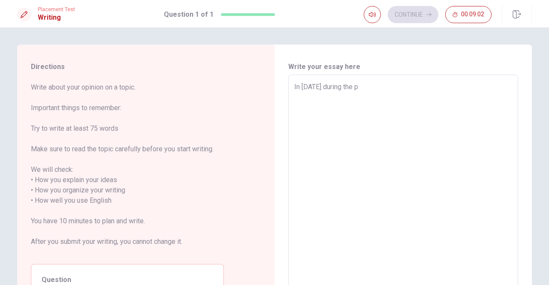
type textarea "In [DATE] during the pa"
type textarea "x"
type textarea "In [DATE] during the pan"
type textarea "x"
type textarea "In [DATE] during the pa"
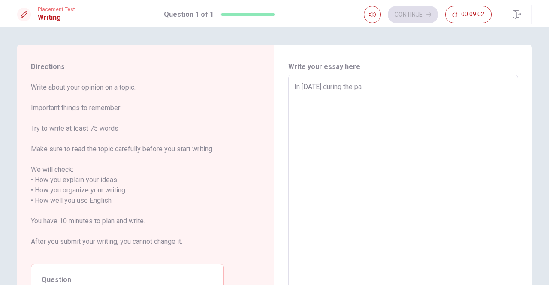
type textarea "x"
type textarea "In [DATE] during the p"
type textarea "x"
type textarea "In [DATE] during the pa"
type textarea "x"
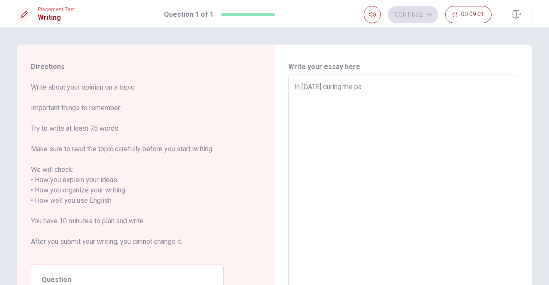
type textarea "In [DATE] during the pan"
type textarea "x"
type textarea "In [DATE] during the pand"
type textarea "x"
type textarea "In [DATE] during the pande"
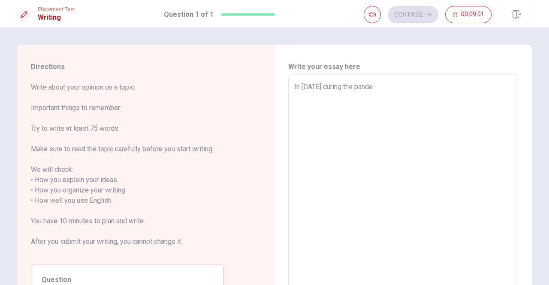
type textarea "x"
type textarea "In [DATE] during the pandem"
type textarea "x"
type textarea "In [DATE] during the pandemi"
type textarea "x"
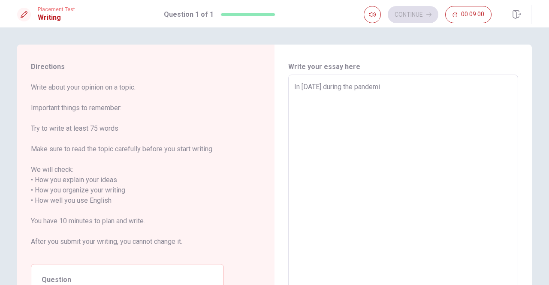
type textarea "In [DATE] during the pandemic"
type textarea "x"
type textarea "In [DATE] during the pandemic,"
type textarea "x"
type textarea "In [DATE] during the pandemic,"
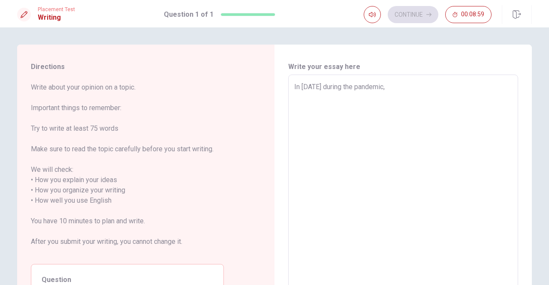
type textarea "x"
type textarea "In [DATE] during the pandemic,"
type textarea "x"
type textarea "In [DATE] during the pandemic"
type textarea "x"
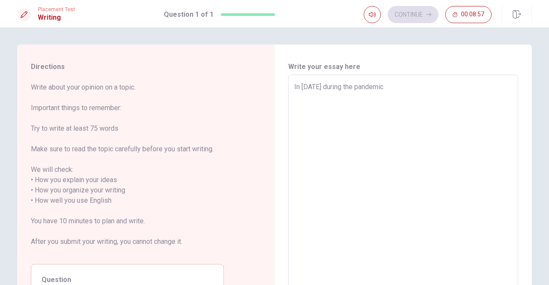
type textarea "In [DATE] during the pandemic"
type textarea "x"
type textarea "In [DATE] during the pandemic i"
type textarea "x"
type textarea "In [DATE] during the pandemic i"
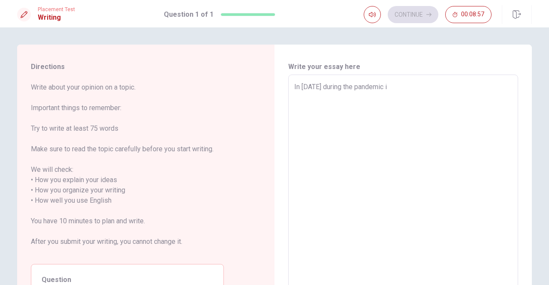
type textarea "x"
type textarea "In [DATE] during the pandemic i w"
type textarea "x"
type textarea "In [DATE] during the pandemic i wa"
type textarea "x"
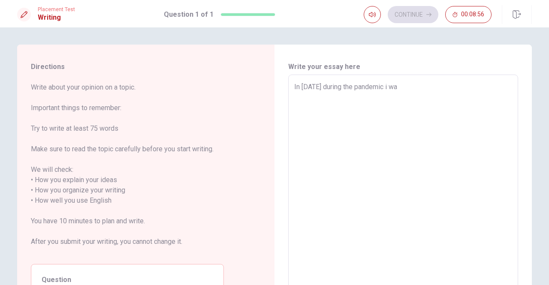
type textarea "In [DATE] during the pandemic i was"
type textarea "x"
type textarea "In [DATE] during the pandemic i was"
type textarea "x"
type textarea "In [DATE] during the pandemic i was"
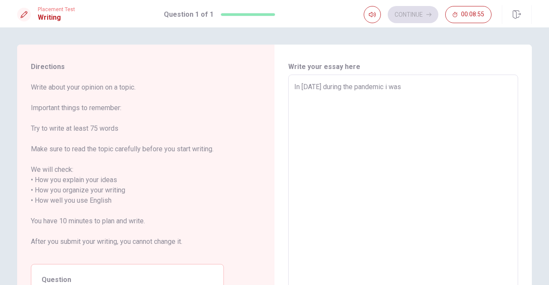
type textarea "x"
type textarea "In [DATE] during the pandemic i wa"
type textarea "x"
type textarea "In [DATE] during the pandemic i w"
type textarea "x"
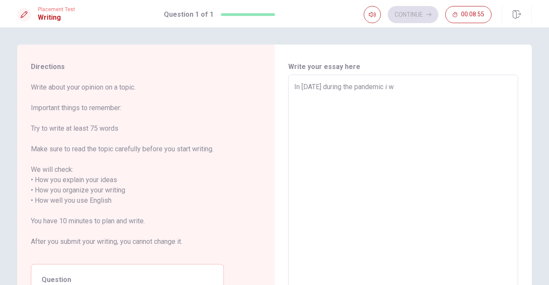
type textarea "In [DATE] during the pandemic i"
type textarea "x"
type textarea "In [DATE] during the pandemic i"
type textarea "x"
type textarea "In [DATE] during the pandemic"
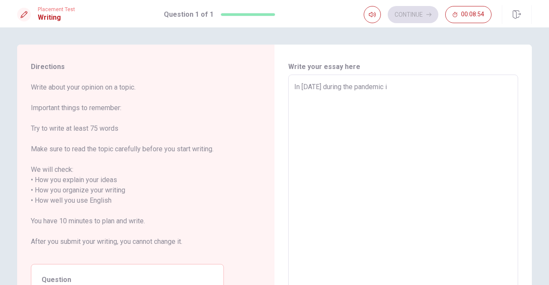
type textarea "x"
type textarea "In [DATE] during the pandemic I"
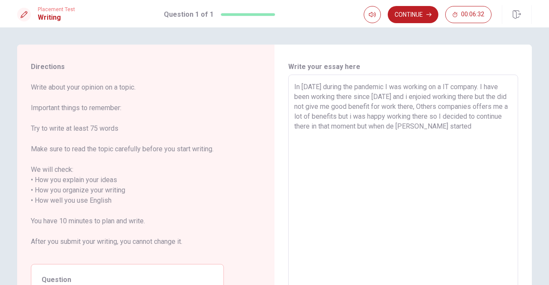
click at [402, 97] on textarea "In [DATE] during the pandemic I was working on a IT company. I have been workin…" at bounding box center [403, 196] width 218 height 228
click at [436, 96] on textarea "In [DATE] during the pandemic I was working on a IT company. I have been workin…" at bounding box center [403, 196] width 218 height 228
click at [491, 96] on textarea "In [DATE] during the pandemic I was working on a IT company. I have been workin…" at bounding box center [403, 196] width 218 height 228
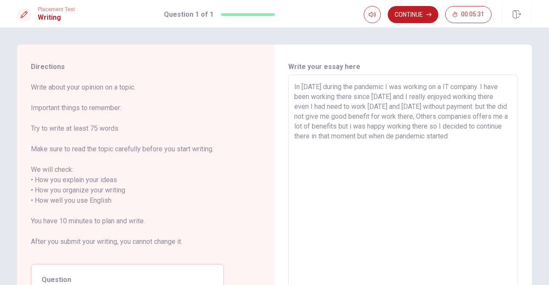
click at [489, 98] on textarea "In [DATE] during the pandemic I was working on a IT company. I have been workin…" at bounding box center [403, 196] width 218 height 228
click at [511, 96] on div "In [DATE] during the pandemic I was working on a IT company. I have been workin…" at bounding box center [403, 196] width 230 height 242
click at [310, 109] on textarea "In [DATE] during the pandemic I was working on a IT company. I have been workin…" at bounding box center [403, 196] width 218 height 228
click at [334, 105] on textarea "In [DATE] during the pandemic I was working on a IT company. I have been workin…" at bounding box center [403, 196] width 218 height 228
click at [438, 104] on textarea "In [DATE] during the pandemic I was working on a IT company. I have been workin…" at bounding box center [403, 196] width 218 height 228
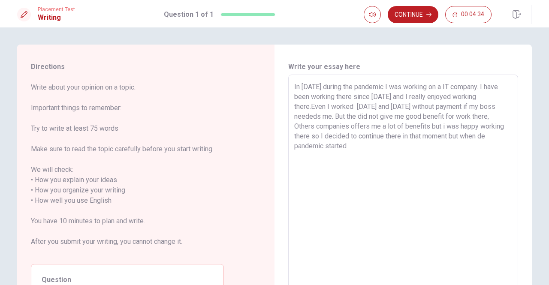
click at [306, 115] on textarea "In [DATE] during the pandemic I was working on a IT company. I have been workin…" at bounding box center [403, 196] width 218 height 228
click at [307, 113] on textarea "In [DATE] during the pandemic I was working on a IT company. I have been workin…" at bounding box center [403, 196] width 218 height 228
click at [462, 118] on textarea "In [DATE] during the pandemic I was working on a IT company. I have been workin…" at bounding box center [403, 196] width 218 height 228
click at [352, 150] on textarea "In [DATE] during the pandemic I was working on a IT company. I have been workin…" at bounding box center [403, 196] width 218 height 228
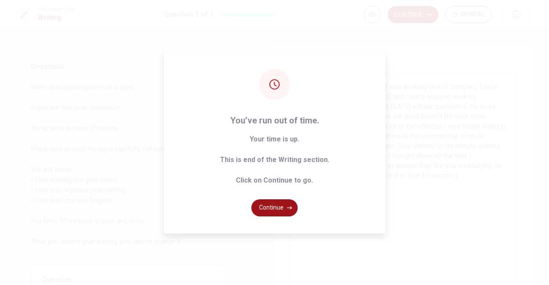
click at [287, 209] on icon "button" at bounding box center [289, 208] width 5 height 5
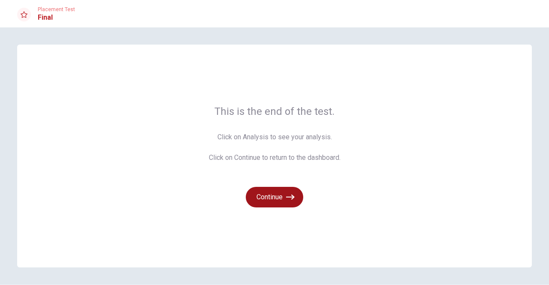
click at [275, 199] on button "Continue" at bounding box center [275, 197] width 58 height 21
